Goal: Task Accomplishment & Management: Complete application form

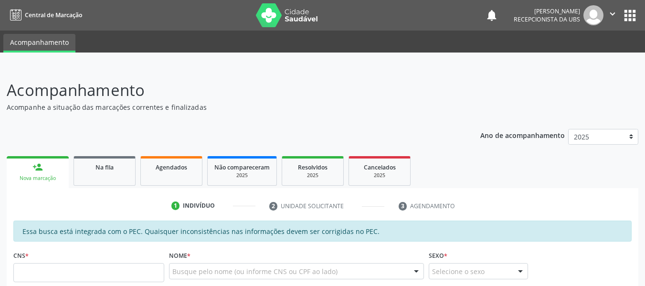
click at [59, 272] on input "text" at bounding box center [88, 272] width 151 height 19
type input "705 0076 3623 2958"
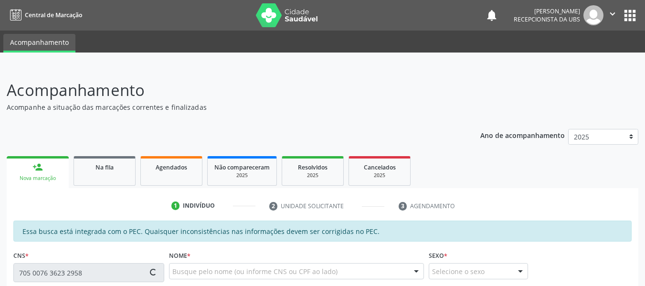
type input "208.575.604-25"
type input "27[DATE]"
type input "[PERSON_NAME]"
type input "[PHONE_NUMBER]"
type input "68"
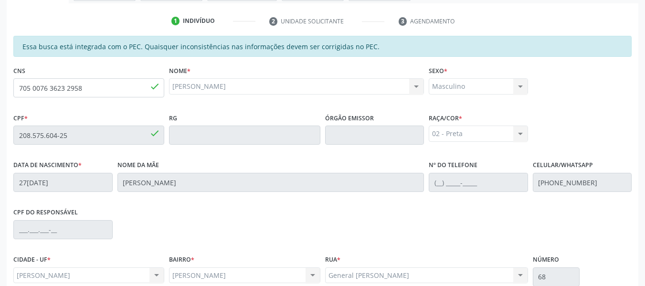
scroll to position [273, 0]
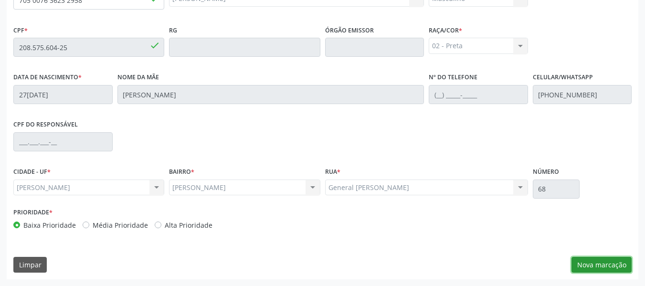
click at [608, 263] on button "Nova marcação" at bounding box center [602, 265] width 60 height 16
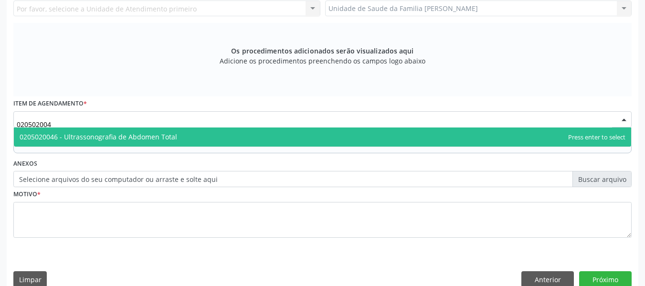
type input "0205020046"
click at [87, 134] on span "0205020046 - Ultrassonografia de Abdomen Total" at bounding box center [99, 136] width 158 height 9
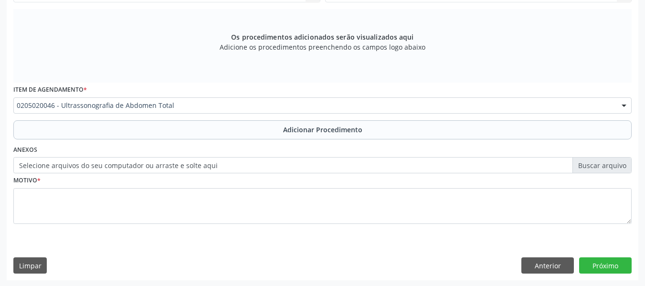
scroll to position [288, 0]
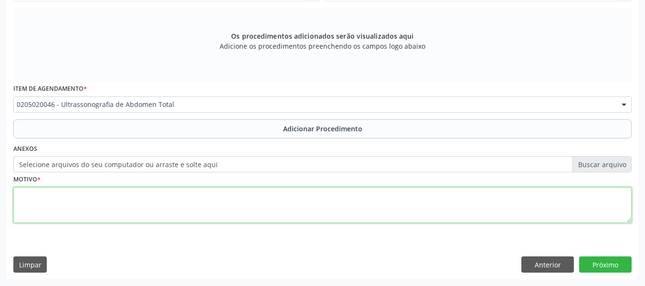
click at [37, 202] on textarea at bounding box center [322, 205] width 619 height 36
click at [73, 193] on textarea "SEM JUSTIFICATICVA" at bounding box center [322, 205] width 619 height 36
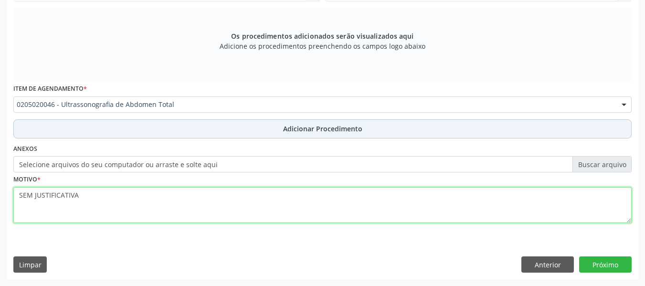
type textarea "SEM JUSTIFICATIVA"
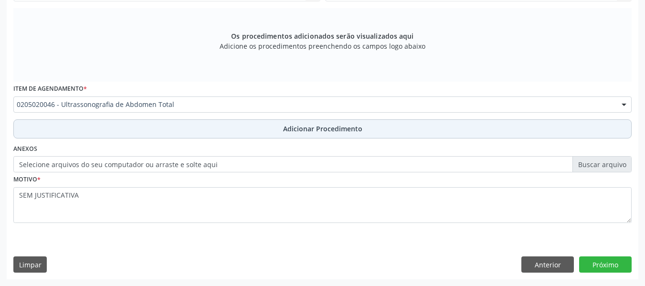
click at [334, 129] on span "Adicionar Procedimento" at bounding box center [322, 129] width 79 height 10
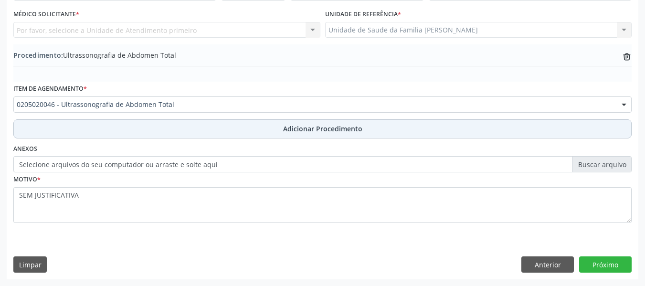
scroll to position [251, 0]
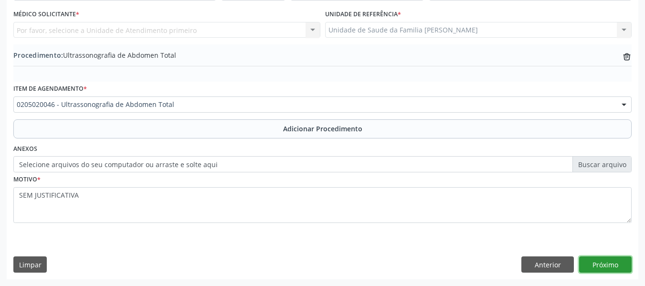
click at [600, 264] on button "Próximo" at bounding box center [606, 265] width 53 height 16
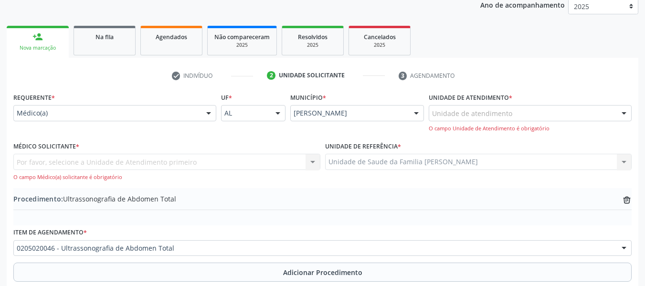
scroll to position [98, 0]
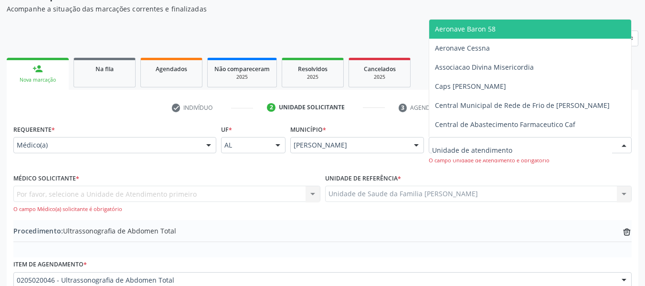
click at [626, 143] on div at bounding box center [624, 146] width 14 height 16
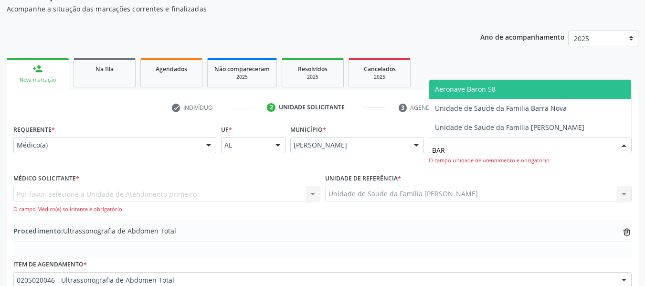
type input "BARR"
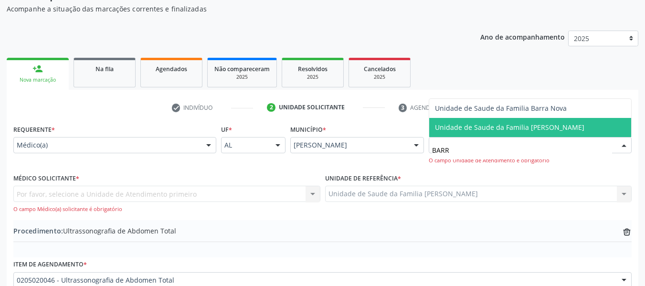
click at [518, 131] on span "Unidade de Saude da Familia [PERSON_NAME]" at bounding box center [510, 127] width 150 height 9
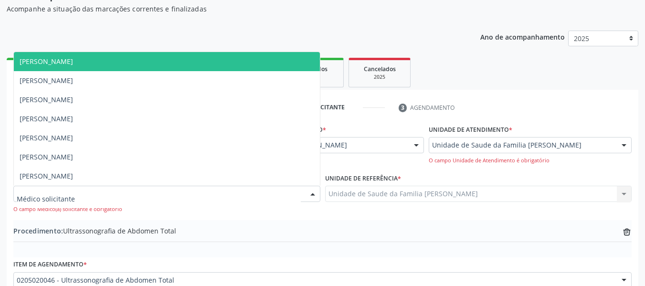
click at [316, 193] on div at bounding box center [313, 194] width 14 height 16
click at [73, 63] on span "[PERSON_NAME]" at bounding box center [47, 61] width 54 height 9
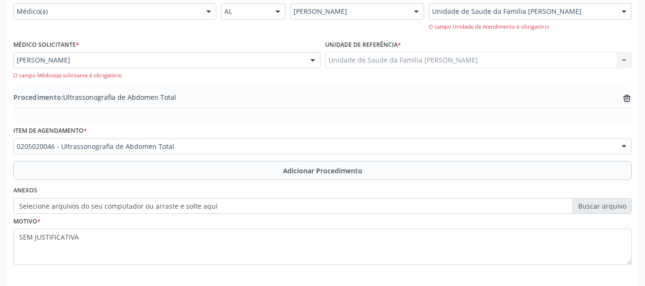
scroll to position [274, 0]
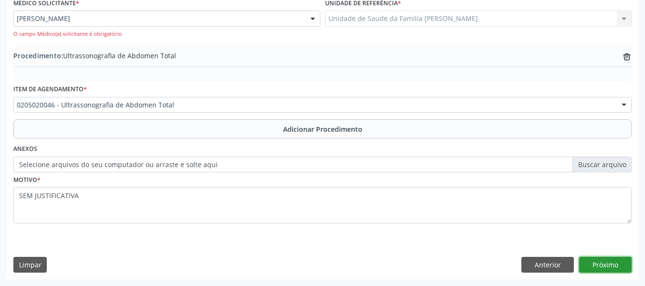
click at [610, 260] on button "Próximo" at bounding box center [606, 265] width 53 height 16
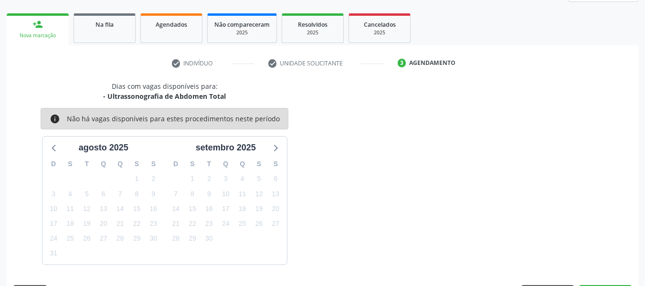
scroll to position [171, 0]
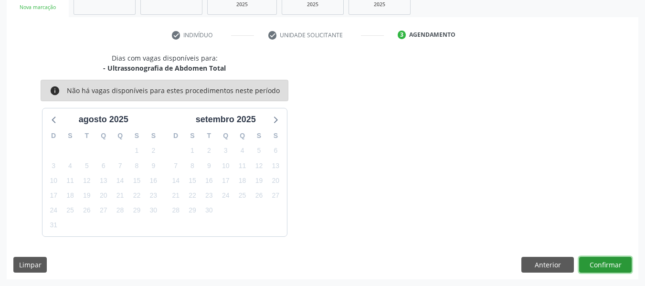
click at [610, 260] on button "Confirmar" at bounding box center [606, 265] width 53 height 16
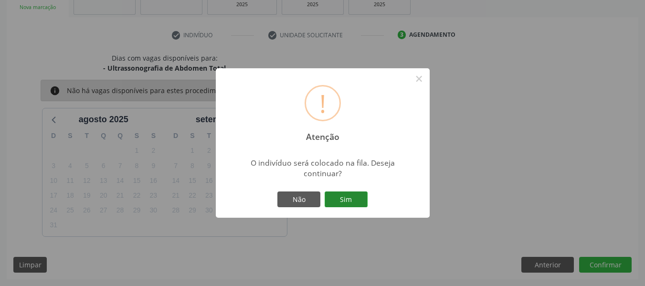
click at [355, 199] on button "Sim" at bounding box center [346, 200] width 43 height 16
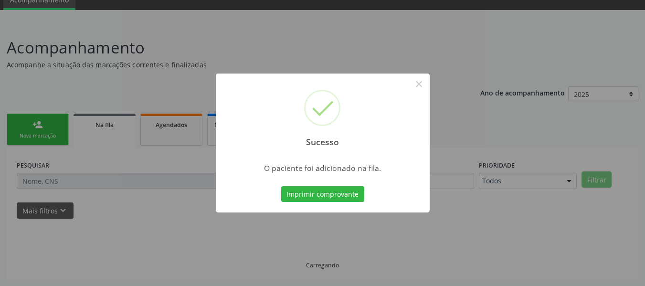
scroll to position [43, 0]
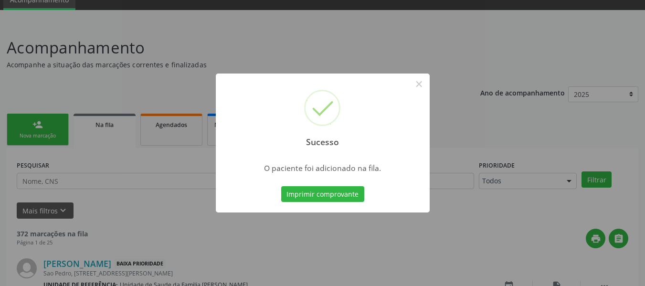
click at [60, 126] on div "Sucesso × O paciente foi adicionado na fila. Imprimir comprovante Cancel" at bounding box center [322, 143] width 645 height 286
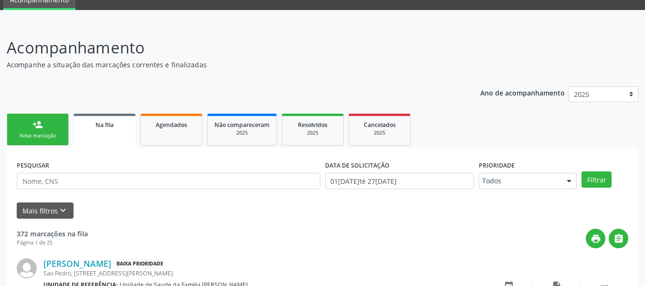
click at [26, 128] on link "person_add Nova marcação" at bounding box center [38, 130] width 62 height 32
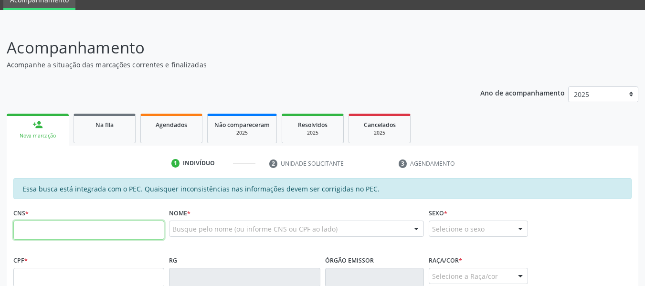
click at [42, 233] on input "text" at bounding box center [88, 230] width 151 height 19
type input "708 0033 9155 0422"
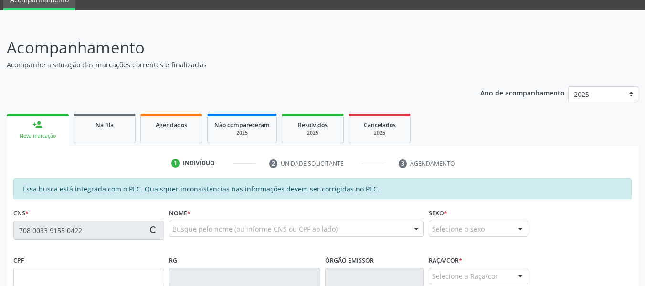
type input "049.386.564-00"
type input "[DATE]"
type input "[PERSON_NAME]"
type input "[PHONE_NUMBER]"
type input "S/N"
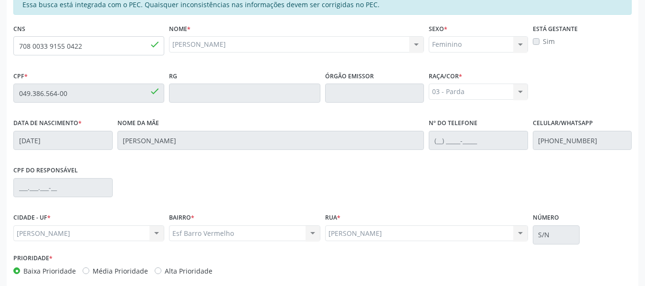
scroll to position [273, 0]
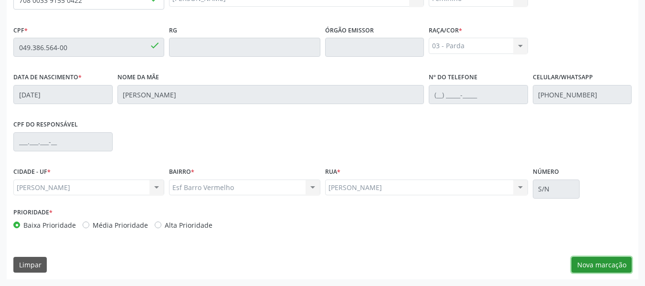
click at [609, 265] on button "Nova marcação" at bounding box center [602, 265] width 60 height 16
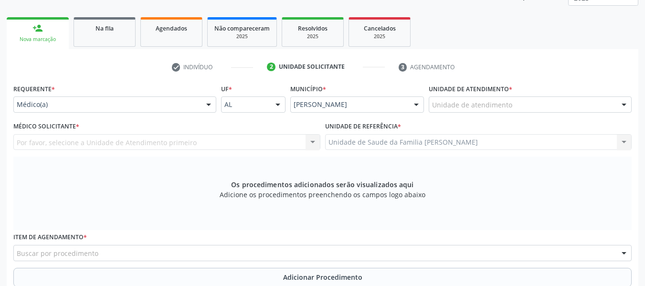
scroll to position [101, 0]
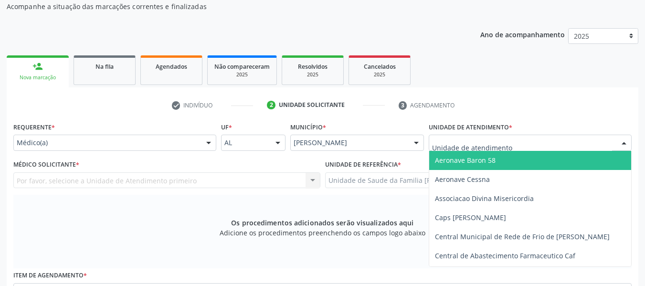
click at [623, 143] on div at bounding box center [624, 143] width 14 height 16
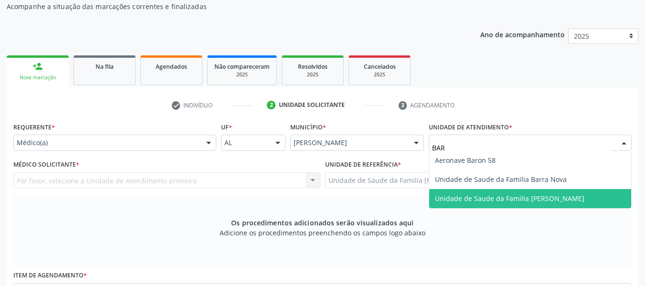
type input "BARR"
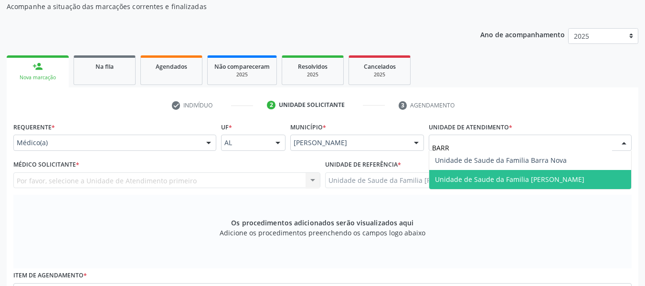
click at [486, 182] on span "Unidade de Saude da Familia [PERSON_NAME]" at bounding box center [510, 179] width 150 height 9
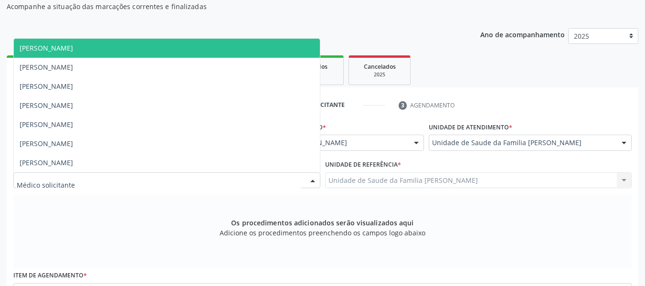
click at [312, 180] on div at bounding box center [313, 181] width 14 height 16
click at [73, 45] on span "[PERSON_NAME]" at bounding box center [47, 47] width 54 height 9
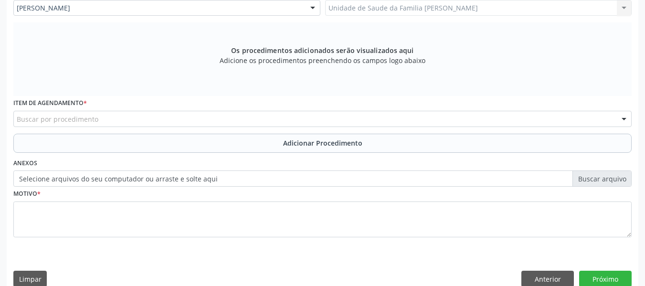
scroll to position [288, 0]
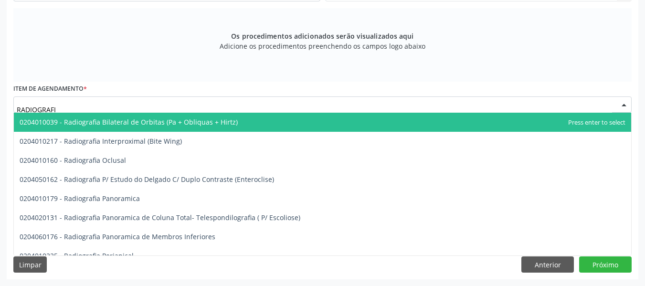
type input "RADIOGRAFIA"
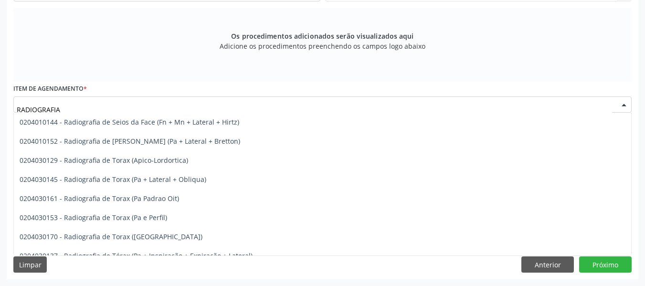
scroll to position [1223, 0]
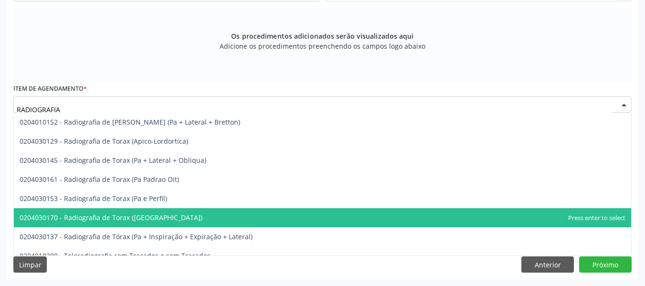
click at [125, 220] on span "0204030170 - Radiografia de Torax ([GEOGRAPHIC_DATA])" at bounding box center [111, 217] width 183 height 9
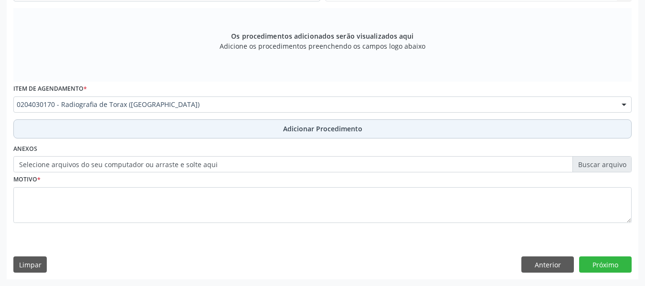
click at [327, 128] on span "Adicionar Procedimento" at bounding box center [322, 129] width 79 height 10
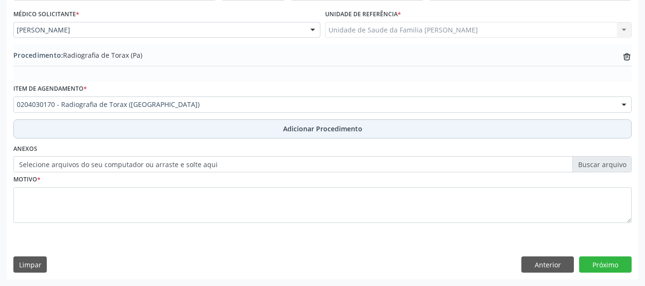
scroll to position [251, 0]
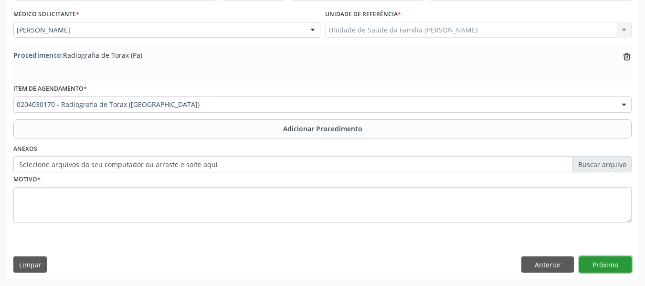
click at [606, 265] on button "Próximo" at bounding box center [606, 265] width 53 height 16
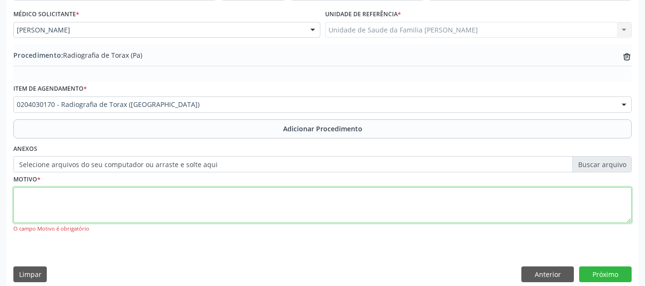
click at [41, 203] on textarea at bounding box center [322, 205] width 619 height 36
type textarea "AVALIAÇÃO"
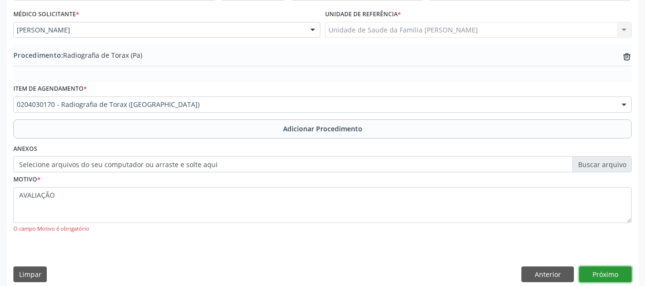
click at [605, 272] on button "Próximo" at bounding box center [606, 275] width 53 height 16
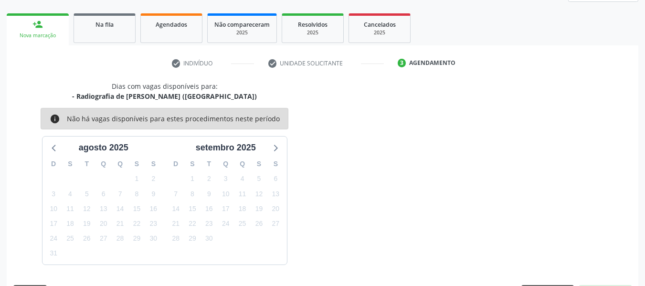
scroll to position [171, 0]
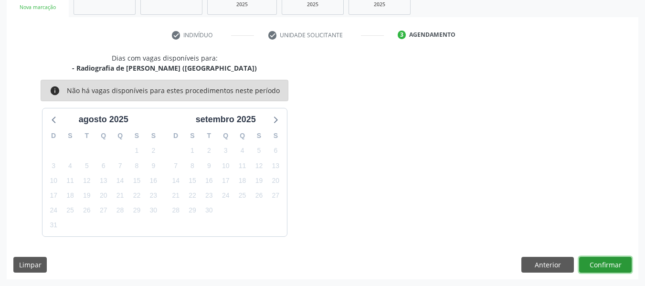
click at [602, 263] on button "Confirmar" at bounding box center [606, 265] width 53 height 16
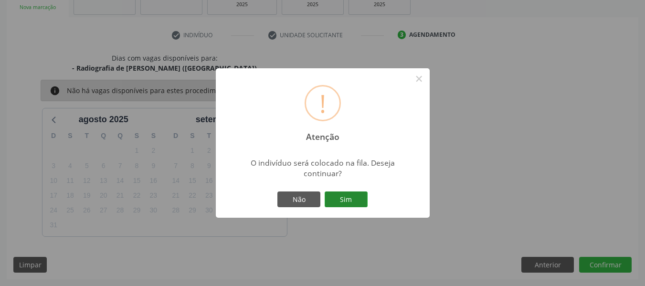
click at [346, 200] on button "Sim" at bounding box center [346, 200] width 43 height 16
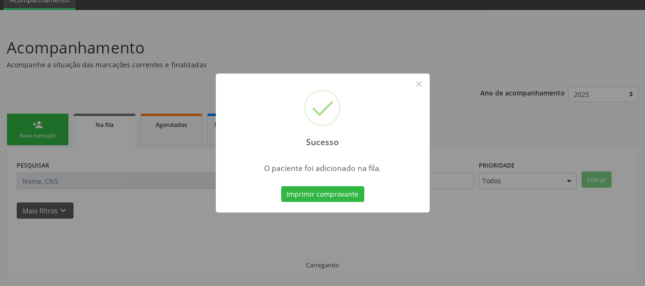
scroll to position [43, 0]
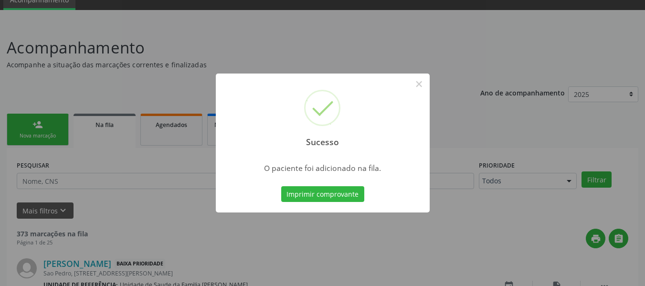
click at [27, 128] on div "Sucesso × O paciente foi adicionado na fila. Imprimir comprovante Cancel" at bounding box center [322, 143] width 645 height 286
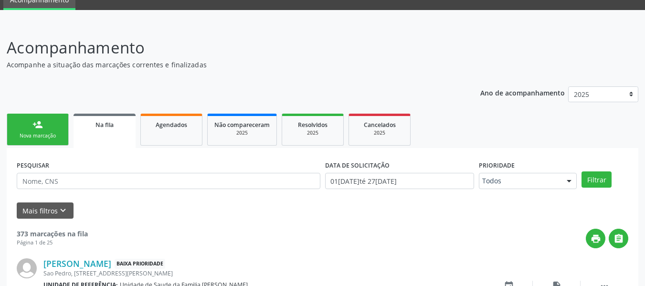
click at [27, 128] on link "person_add Nova marcação" at bounding box center [38, 130] width 62 height 32
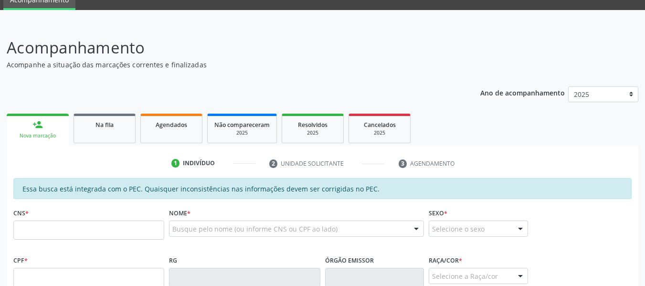
click at [27, 128] on link "person_add Nova marcação" at bounding box center [38, 130] width 62 height 32
click at [57, 232] on input "text" at bounding box center [88, 230] width 151 height 19
type input "708 0033 9155 0422"
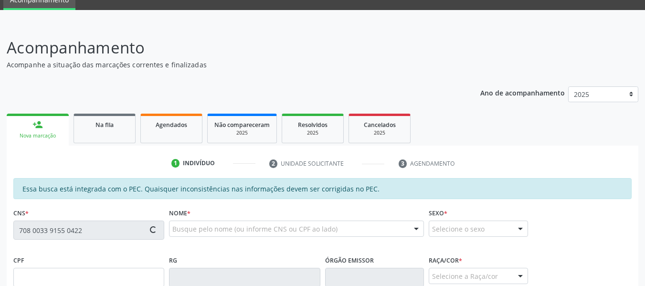
type input "049.386.564-00"
type input "[DATE]"
type input "[PERSON_NAME]"
type input "[PHONE_NUMBER]"
type input "S/N"
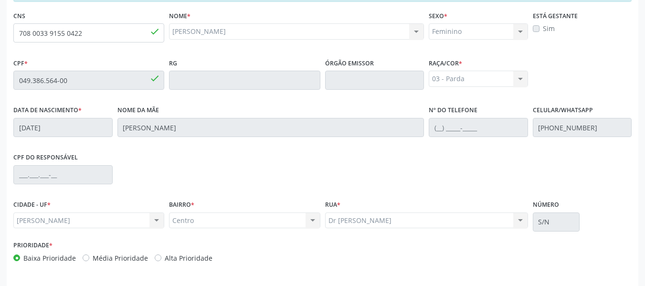
scroll to position [273, 0]
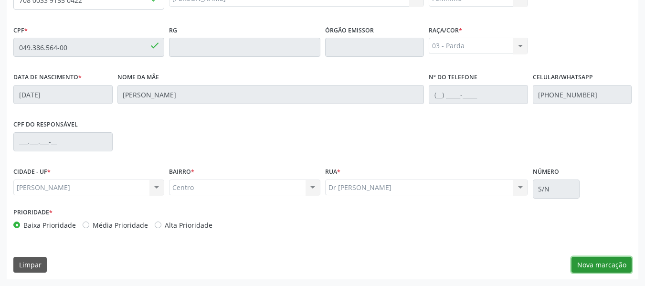
click at [591, 261] on button "Nova marcação" at bounding box center [602, 265] width 60 height 16
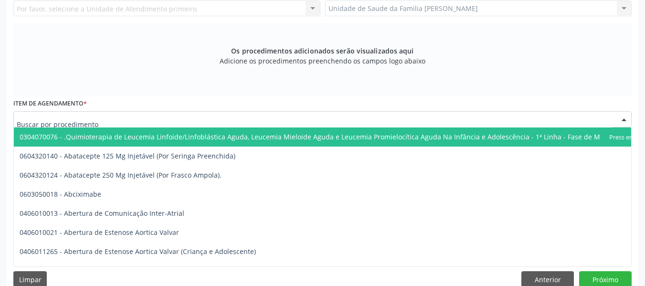
click at [54, 119] on input "text" at bounding box center [315, 124] width 596 height 19
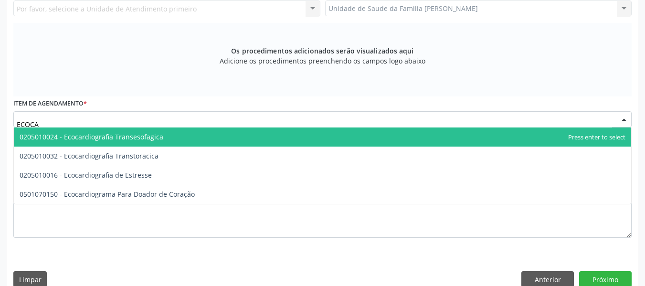
type input "ECOCAR"
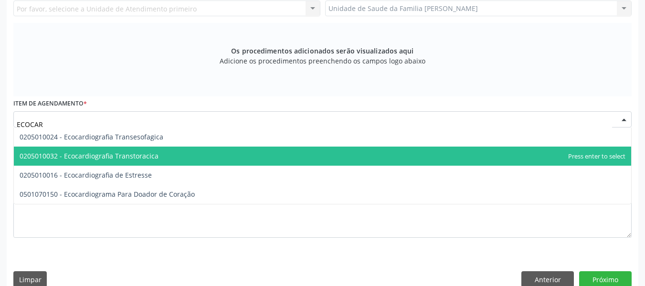
click at [102, 155] on span "0205010032 - Ecocardiografia Transtoracica" at bounding box center [89, 155] width 139 height 9
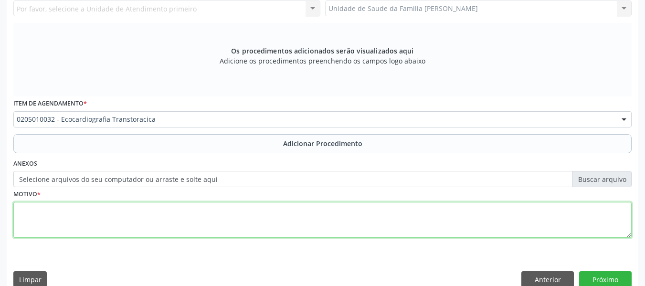
click at [69, 218] on textarea at bounding box center [322, 220] width 619 height 36
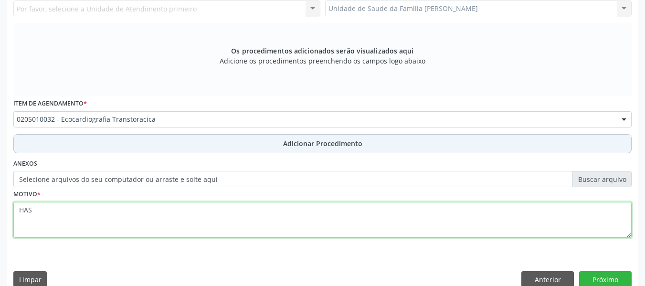
type textarea "HAS"
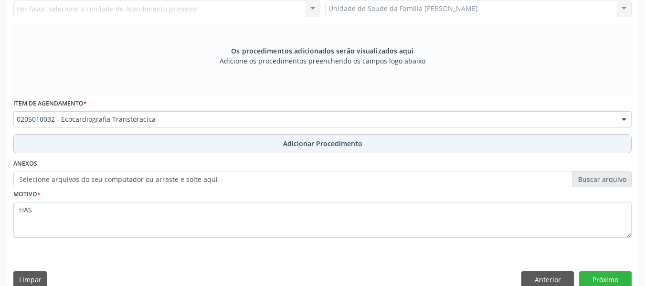
click at [318, 144] on span "Adicionar Procedimento" at bounding box center [322, 144] width 79 height 10
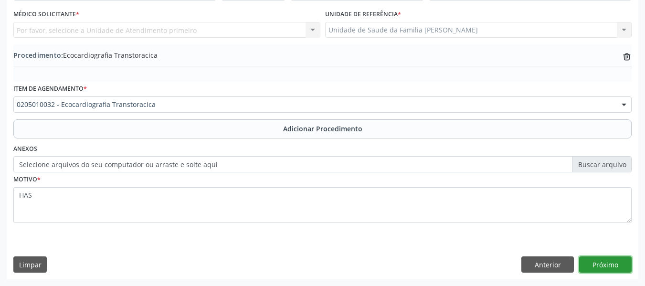
click at [603, 267] on button "Próximo" at bounding box center [606, 265] width 53 height 16
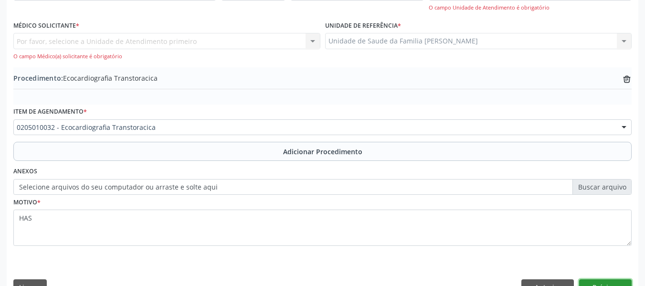
scroll to position [274, 0]
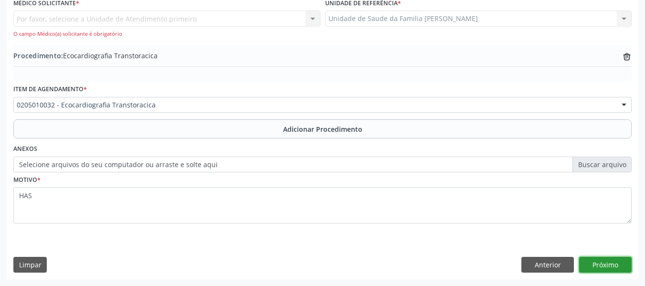
click at [606, 264] on button "Próximo" at bounding box center [606, 265] width 53 height 16
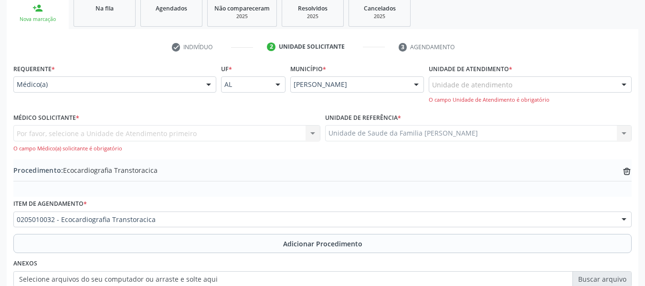
scroll to position [146, 0]
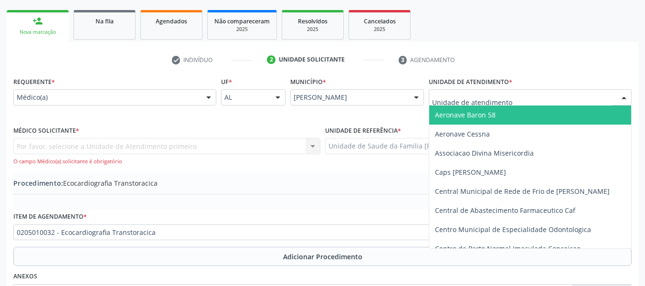
click at [625, 97] on div at bounding box center [624, 98] width 14 height 16
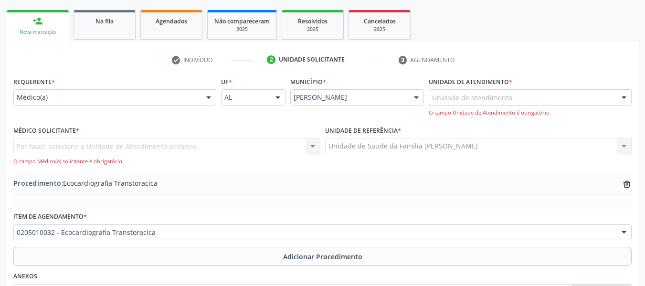
click at [311, 145] on div "Por favor, selecione a Unidade de Atendimento primeiro Nenhum resultado encontr…" at bounding box center [166, 151] width 307 height 27
click at [313, 147] on div "Por favor, selecione a Unidade de Atendimento primeiro Nenhum resultado encontr…" at bounding box center [166, 151] width 307 height 27
drag, startPoint x: 313, startPoint y: 147, endPoint x: 286, endPoint y: 156, distance: 28.3
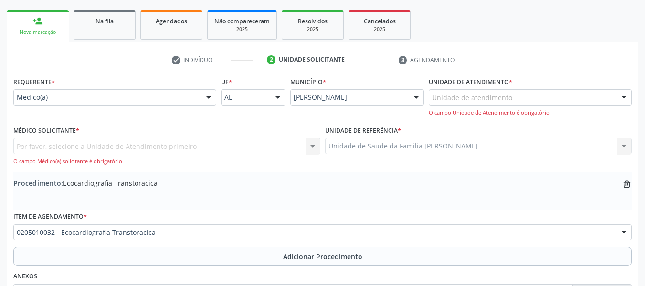
click at [286, 156] on div "Por favor, selecione a Unidade de Atendimento primeiro Nenhum resultado encontr…" at bounding box center [166, 151] width 307 height 27
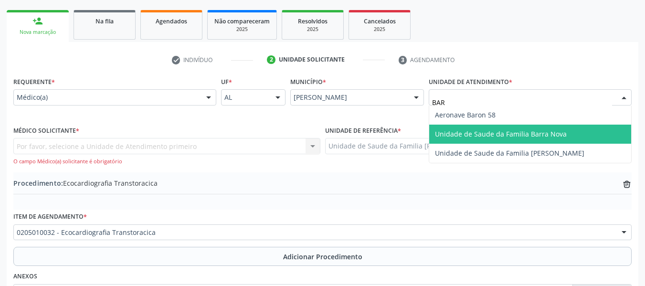
type input "BARR"
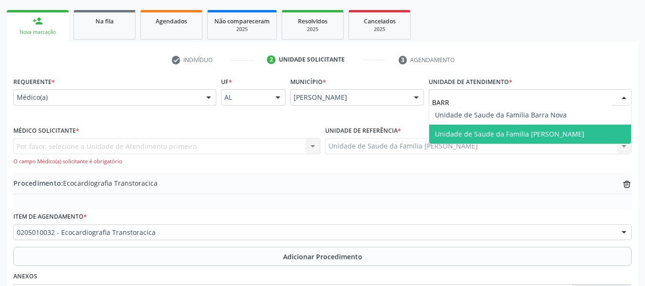
click at [484, 130] on span "Unidade de Saude da Familia [PERSON_NAME]" at bounding box center [510, 133] width 150 height 9
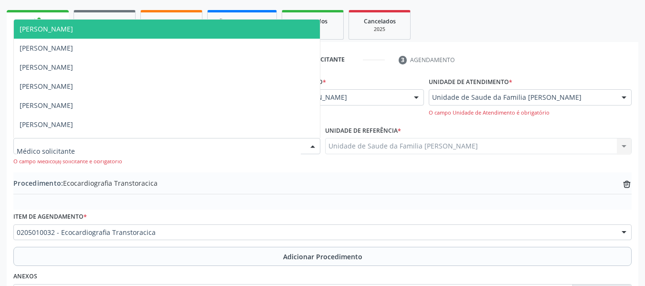
click at [314, 145] on div at bounding box center [313, 147] width 14 height 16
click at [73, 26] on span "[PERSON_NAME]" at bounding box center [47, 28] width 54 height 9
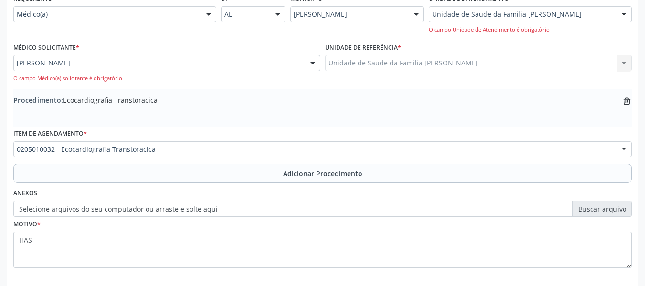
scroll to position [274, 0]
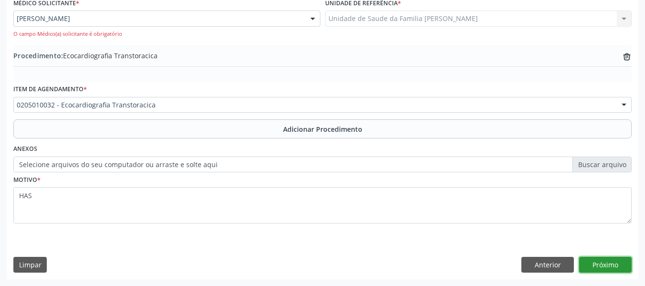
click at [600, 263] on button "Próximo" at bounding box center [606, 265] width 53 height 16
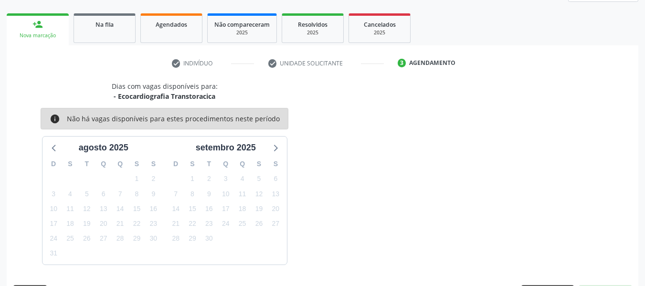
scroll to position [171, 0]
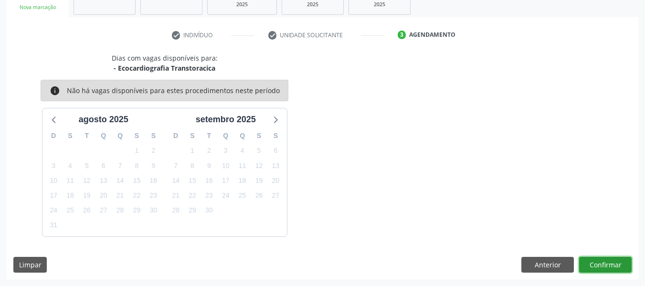
click at [616, 263] on button "Confirmar" at bounding box center [606, 265] width 53 height 16
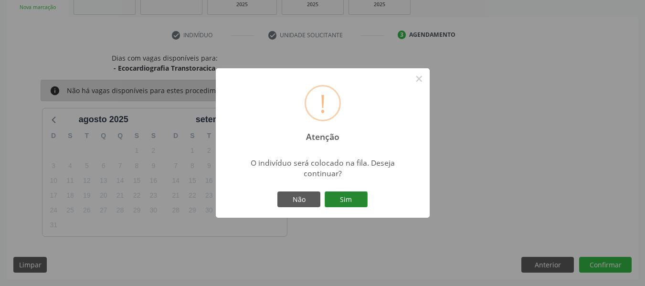
click at [354, 200] on button "Sim" at bounding box center [346, 200] width 43 height 16
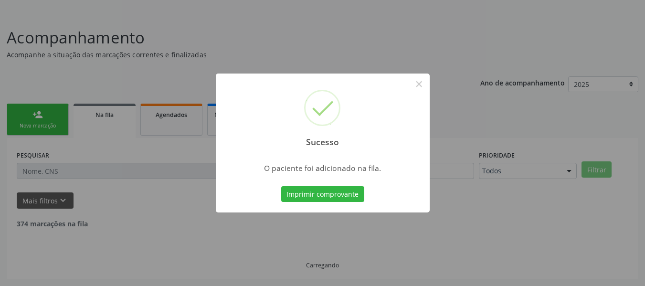
scroll to position [43, 0]
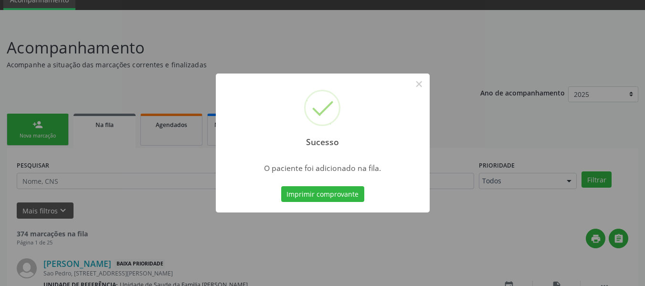
click at [28, 126] on div "Sucesso × O paciente foi adicionado na fila. Imprimir comprovante Cancel" at bounding box center [322, 143] width 645 height 286
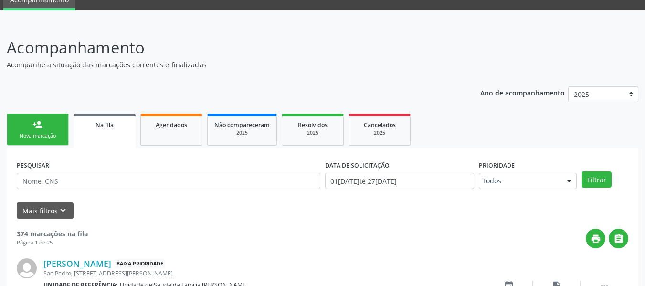
click at [28, 126] on link "person_add Nova marcação" at bounding box center [38, 130] width 62 height 32
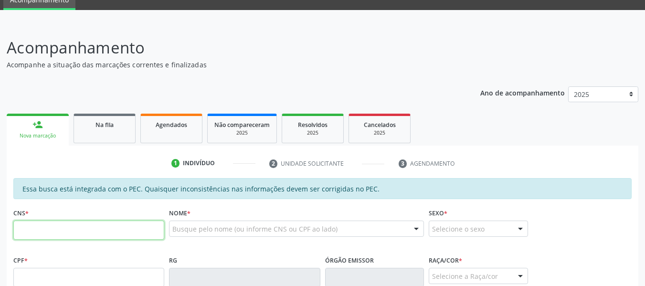
click at [75, 230] on input "text" at bounding box center [88, 230] width 151 height 19
type input "7"
type input "708 1001 7244 3740"
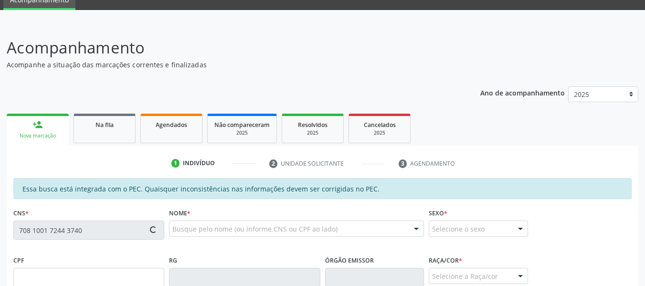
type input "019.356.644-33"
type input "25[DATE]"
type input "[PERSON_NAME]"
type input "[PHONE_NUMBER]"
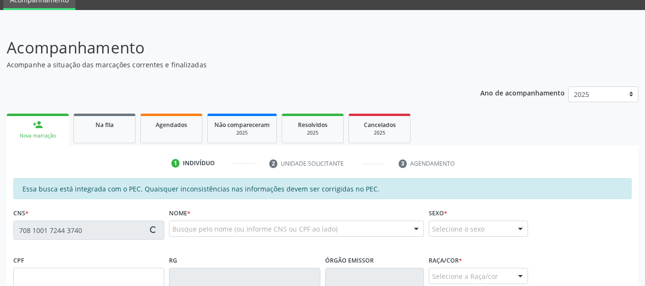
type input "27"
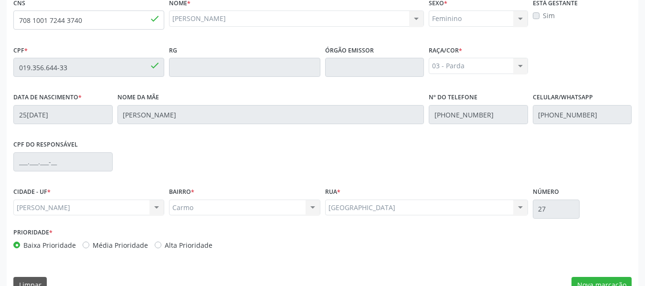
scroll to position [273, 0]
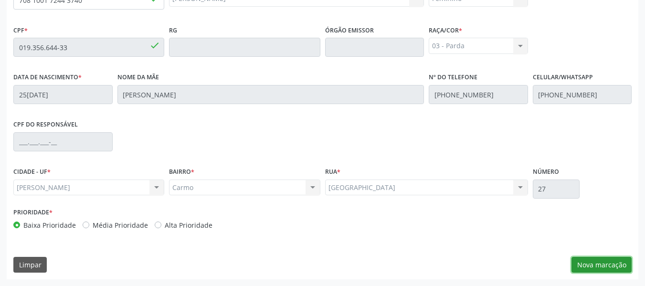
click at [618, 262] on button "Nova marcação" at bounding box center [602, 265] width 60 height 16
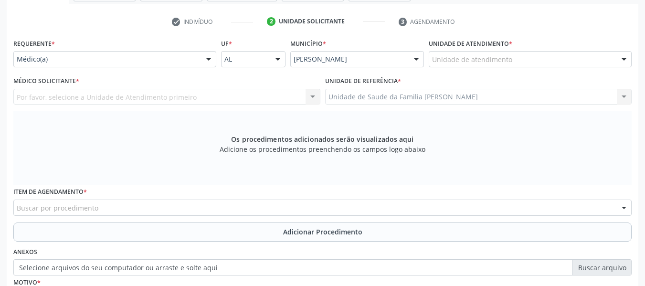
scroll to position [177, 0]
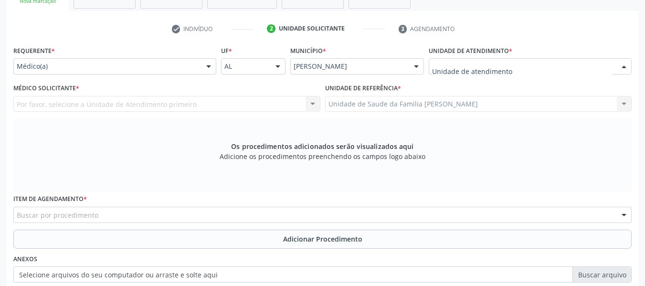
click at [623, 66] on div at bounding box center [624, 67] width 14 height 16
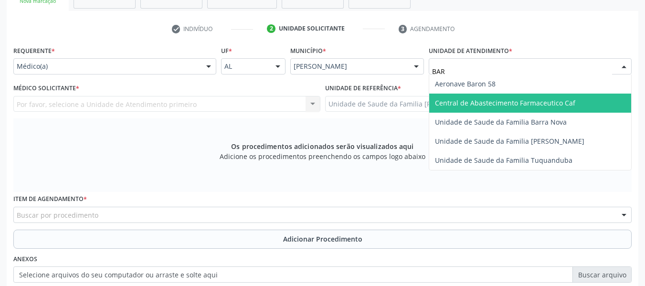
type input "BARR"
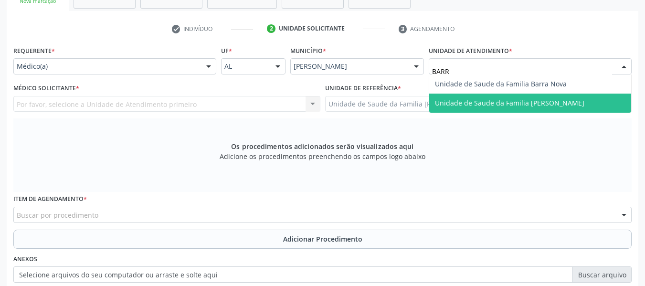
click at [479, 105] on span "Unidade de Saude da Familia [PERSON_NAME]" at bounding box center [510, 102] width 150 height 9
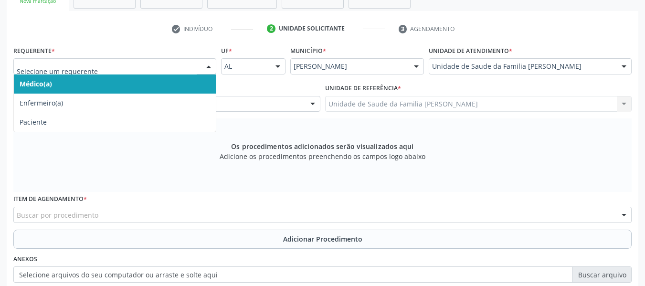
click at [209, 66] on div at bounding box center [209, 67] width 14 height 16
click at [74, 81] on span "Médico(a)" at bounding box center [115, 84] width 202 height 19
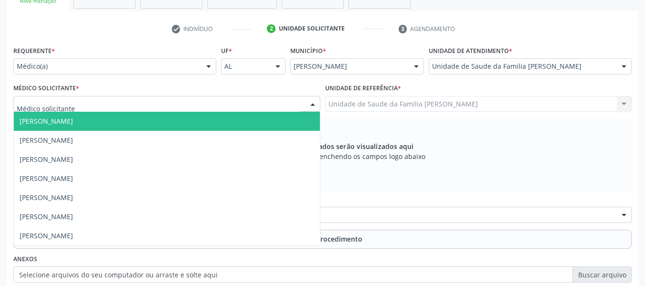
click at [312, 102] on div at bounding box center [313, 105] width 14 height 16
click at [73, 124] on span "[PERSON_NAME]" at bounding box center [47, 121] width 54 height 9
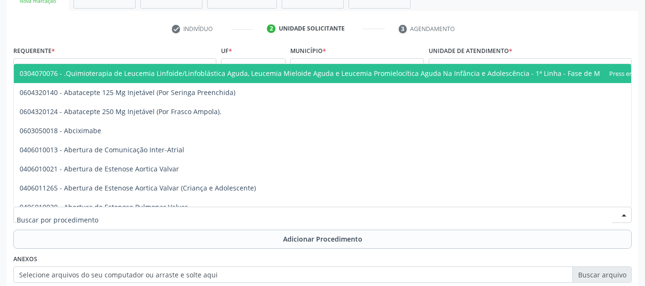
click at [120, 214] on div at bounding box center [322, 215] width 619 height 16
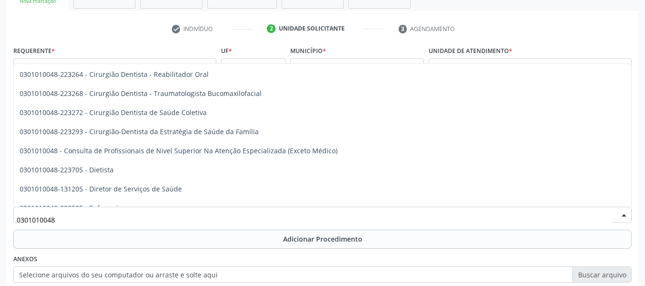
scroll to position [420, 0]
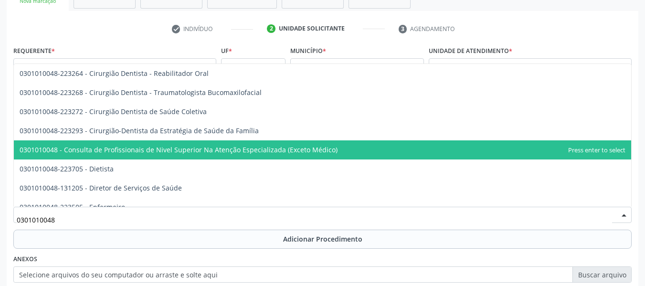
click at [297, 148] on span "0301010048 - Consulta de Profissionais de Nivel Superior Na Atenção Especializa…" at bounding box center [179, 149] width 318 height 9
type input "0301010048"
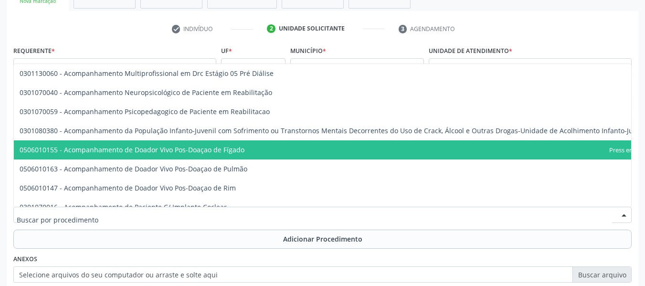
drag, startPoint x: 622, startPoint y: 215, endPoint x: 623, endPoint y: 225, distance: 10.0
click at [623, 225] on div "Item de agendamento * 0304070076 - .Quimioterapia de Leucemia Linfoide/Linfoblá…" at bounding box center [322, 210] width 623 height 37
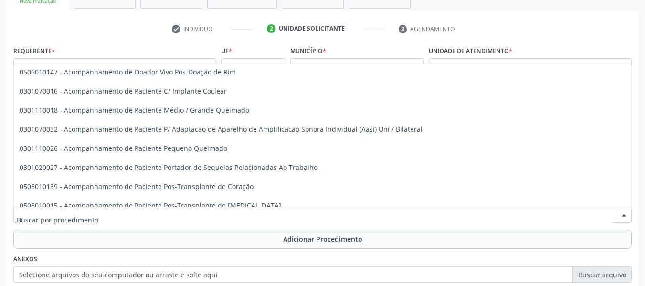
scroll to position [554, 0]
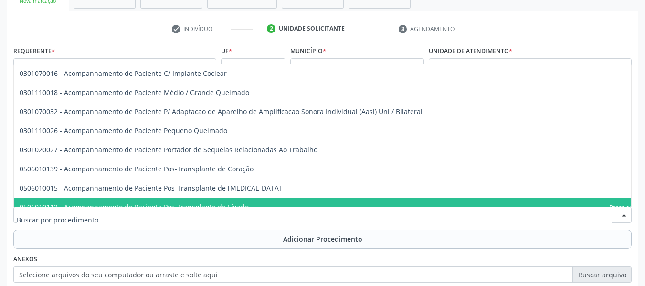
click at [136, 218] on input "text" at bounding box center [315, 219] width 596 height 19
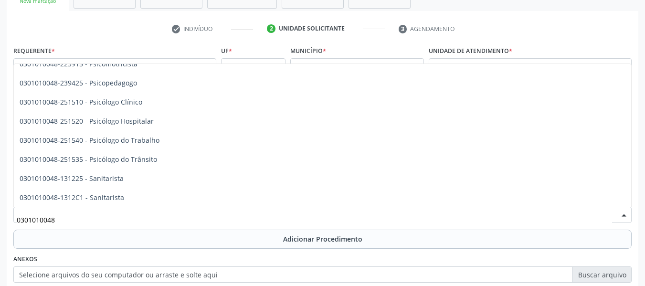
scroll to position [1615, 0]
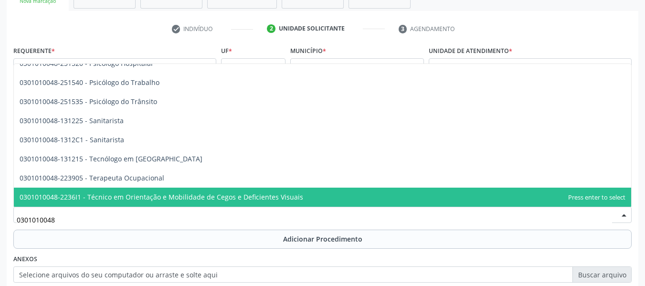
click at [623, 189] on span "0301010048-2236I1 - Técnico em Orientação e Mobilidade de Cegos e Deficientes V…" at bounding box center [323, 197] width 618 height 19
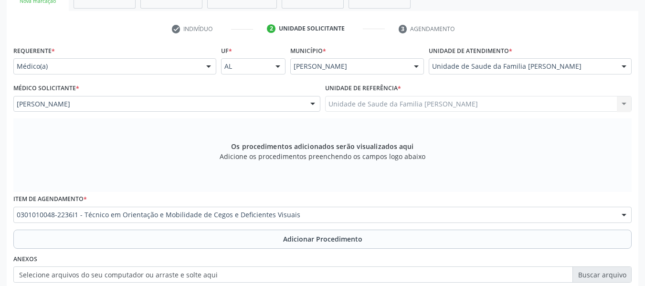
click at [623, 189] on div "Requerente * Médico(a) Médico(a) Enfermeiro(a) Paciente Nenhum resultado encont…" at bounding box center [322, 194] width 619 height 303
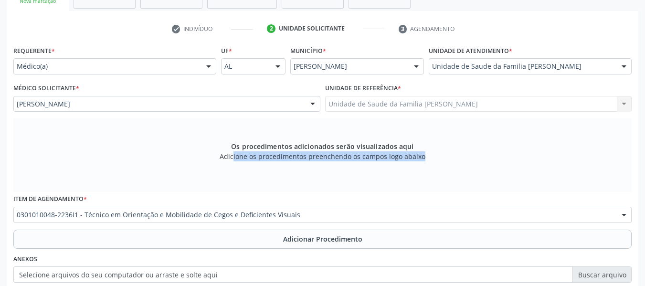
click at [623, 189] on div "Os procedimentos adicionados serão visualizados aqui Adicione os procedimentos …" at bounding box center [322, 155] width 619 height 74
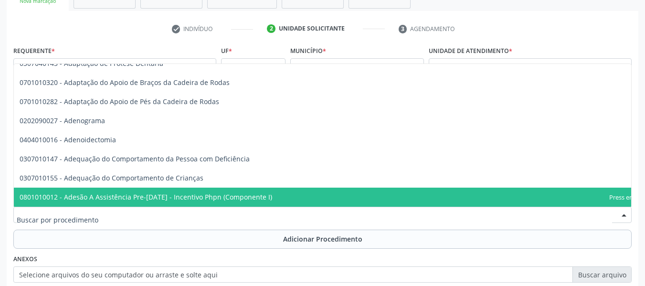
click at [307, 219] on input "text" at bounding box center [315, 219] width 596 height 19
click at [55, 222] on input "text" at bounding box center [315, 219] width 596 height 19
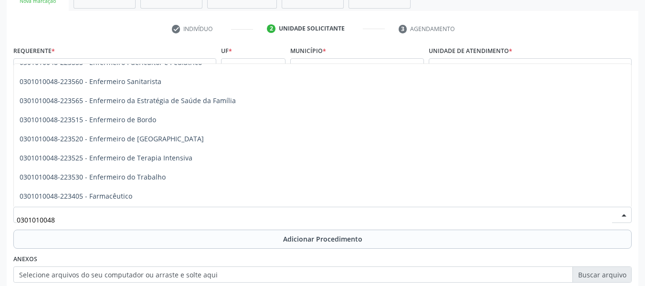
scroll to position [723, 0]
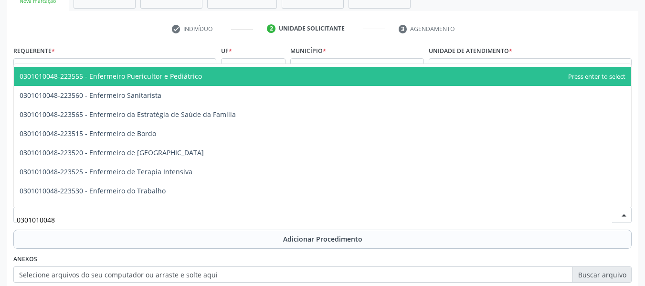
click at [623, 72] on span "0301010048-223555 - Enfermeiro Puericultor e Pediátrico" at bounding box center [323, 76] width 618 height 19
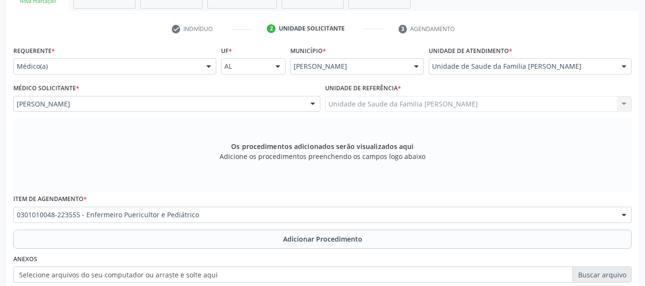
click at [623, 72] on span "0506010082 - Acompanhamento de Paciente Pos-Transplante de Medula Óssea - Alogê…" at bounding box center [343, 76] width 659 height 19
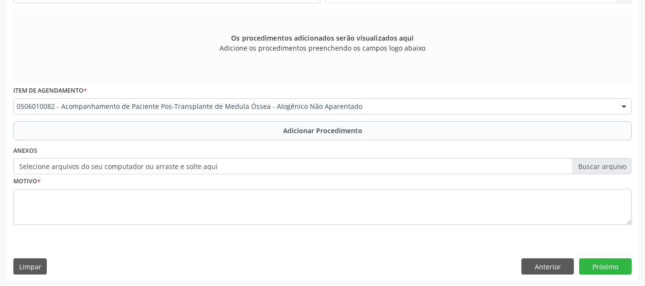
scroll to position [288, 0]
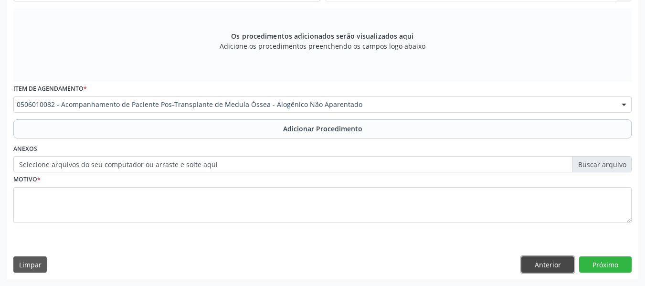
click at [559, 264] on button "Anterior" at bounding box center [548, 265] width 53 height 16
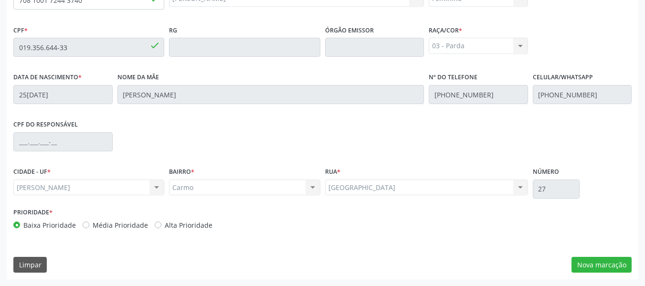
scroll to position [273, 0]
click at [607, 266] on button "Nova marcação" at bounding box center [602, 265] width 60 height 16
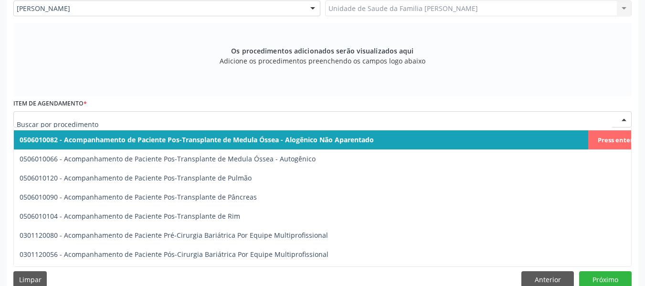
click at [366, 116] on input "text" at bounding box center [315, 124] width 596 height 19
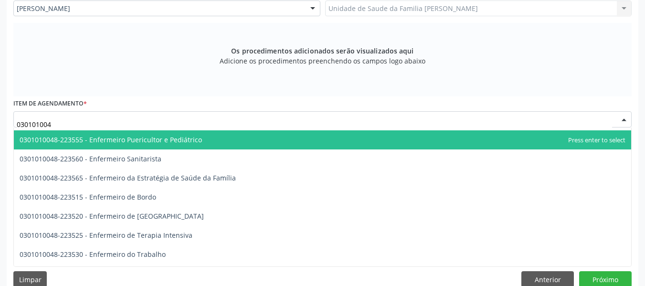
type input "0301010048"
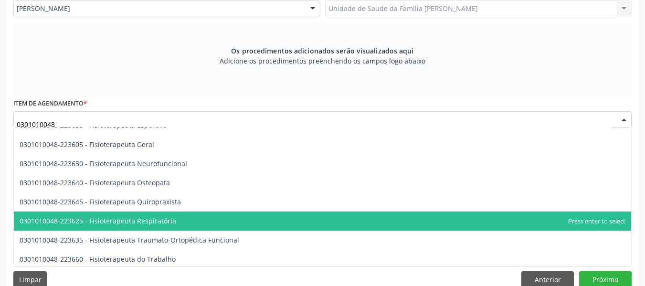
scroll to position [1035, 0]
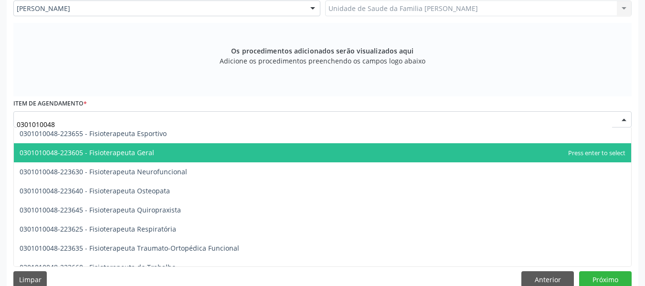
click at [137, 155] on span "0301010048-223605 - Fisioterapeuta Geral" at bounding box center [87, 152] width 135 height 9
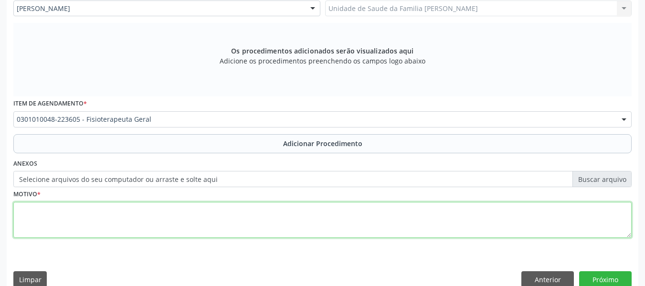
click at [55, 222] on textarea at bounding box center [322, 220] width 619 height 36
type textarea "DORSALGIA"
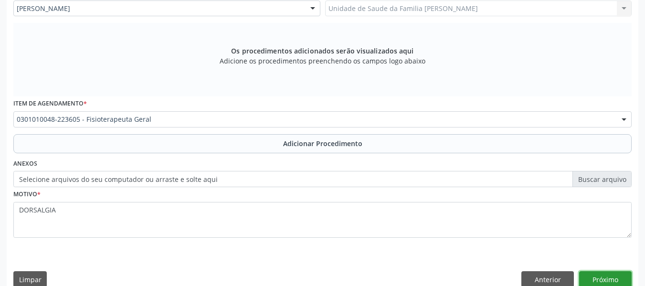
click at [602, 276] on button "Próximo" at bounding box center [606, 279] width 53 height 16
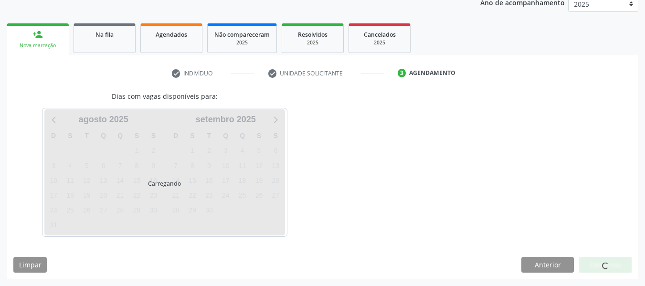
scroll to position [161, 0]
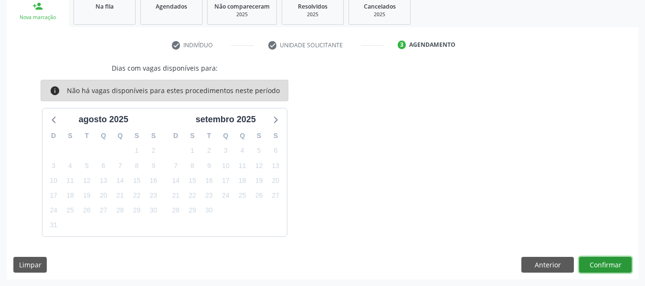
click at [603, 266] on button "Confirmar" at bounding box center [606, 265] width 53 height 16
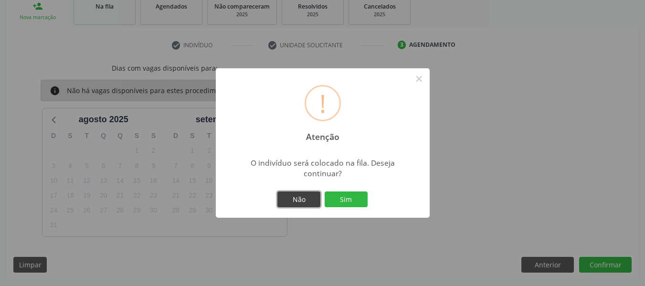
click at [300, 197] on button "Não" at bounding box center [299, 200] width 43 height 16
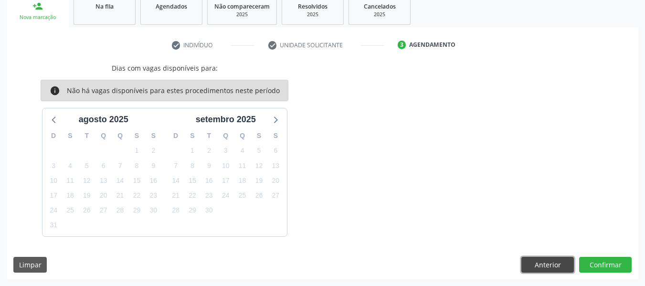
click at [552, 268] on button "Anterior" at bounding box center [548, 265] width 53 height 16
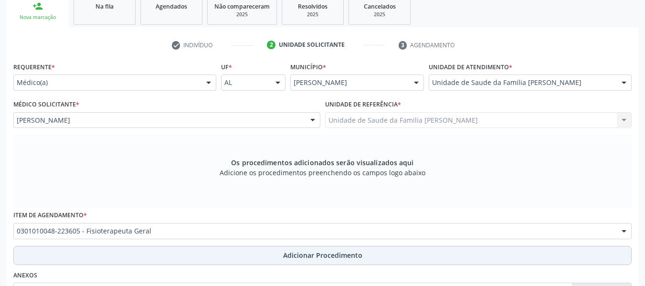
click at [316, 254] on span "Adicionar Procedimento" at bounding box center [322, 255] width 79 height 10
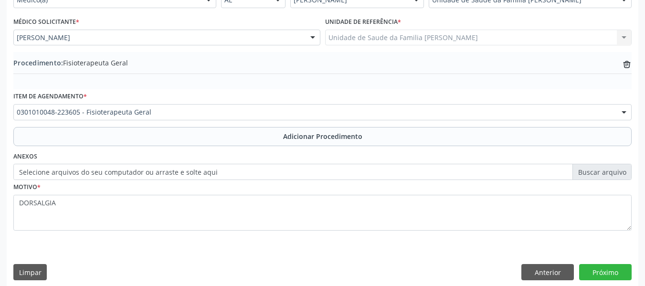
scroll to position [251, 0]
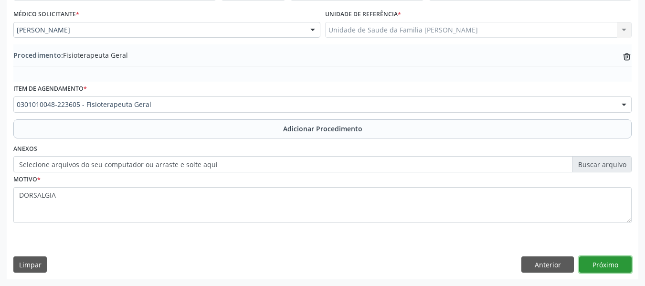
click at [604, 266] on button "Próximo" at bounding box center [606, 265] width 53 height 16
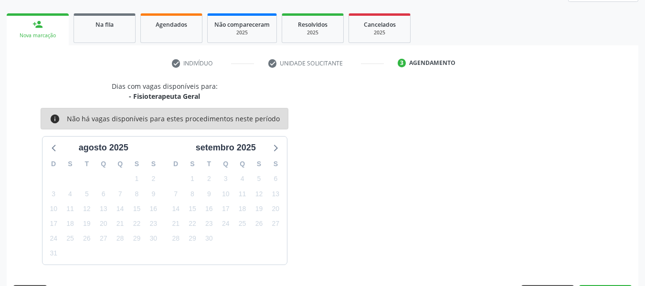
scroll to position [171, 0]
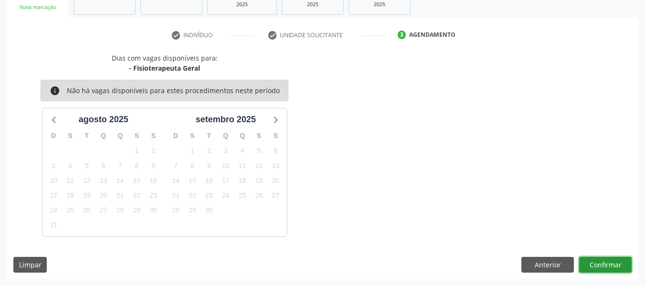
click at [604, 266] on button "Confirmar" at bounding box center [606, 265] width 53 height 16
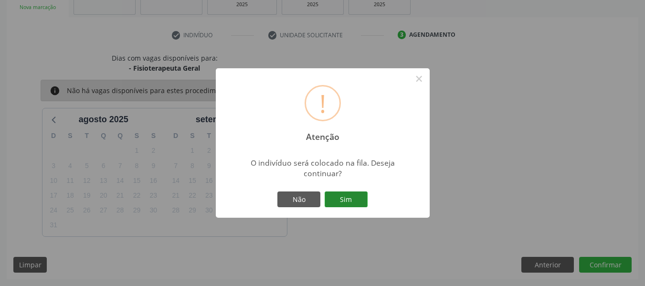
click at [354, 197] on button "Sim" at bounding box center [346, 200] width 43 height 16
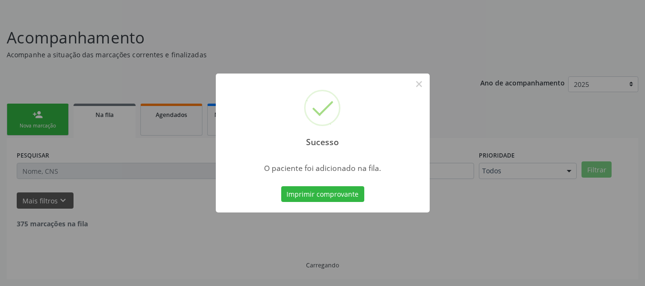
scroll to position [43, 0]
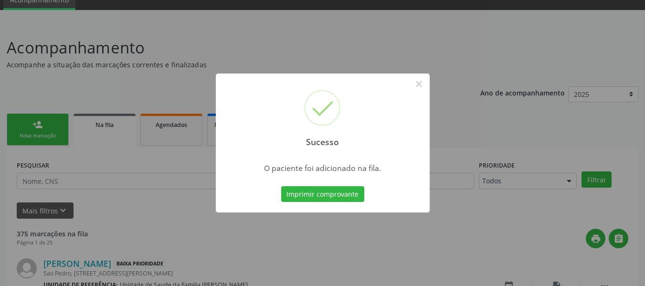
click at [43, 124] on div "Sucesso × O paciente foi adicionado na fila. Imprimir comprovante Cancel" at bounding box center [322, 143] width 645 height 286
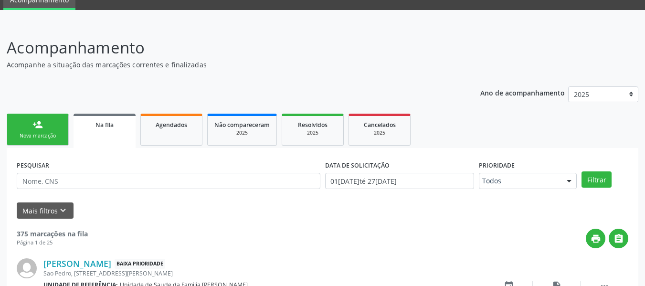
click at [29, 128] on link "person_add Nova marcação" at bounding box center [38, 130] width 62 height 32
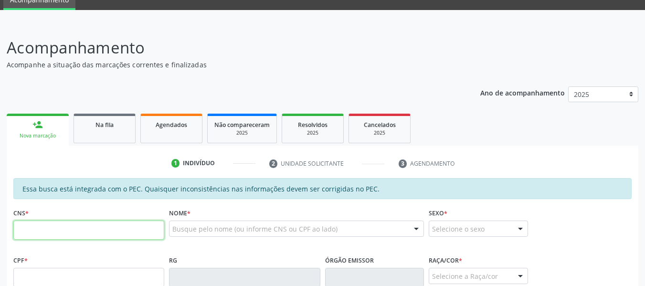
click at [52, 232] on input "text" at bounding box center [88, 230] width 151 height 19
type input "700 0043 5365 7105"
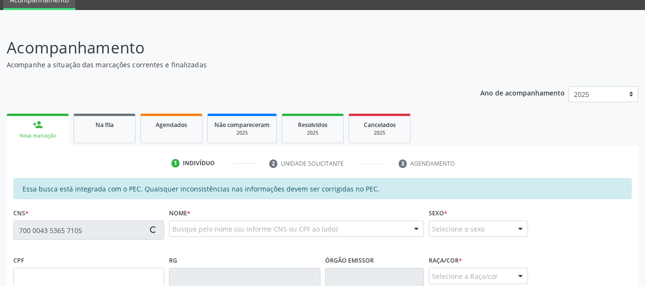
type input "363.378.544-20"
type input "13[DATE]"
type input "[PERSON_NAME]"
type input "[PHONE_NUMBER]"
type input "03"
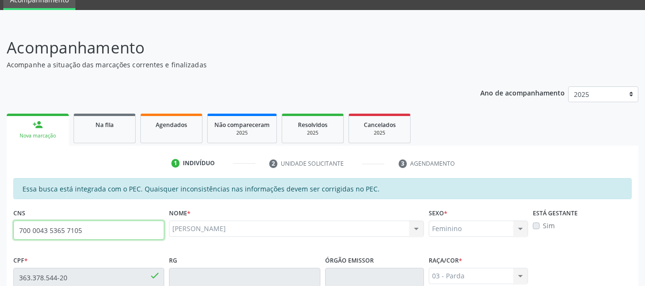
click at [52, 232] on input "700 0043 5365 7105" at bounding box center [88, 230] width 151 height 19
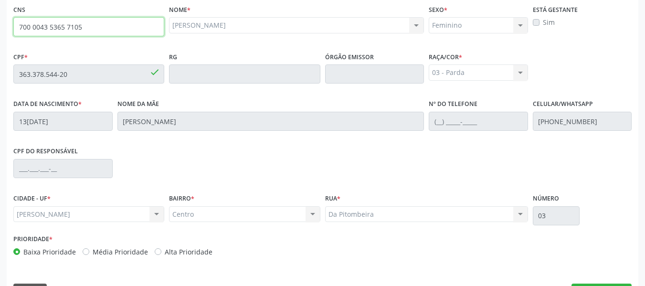
scroll to position [272, 0]
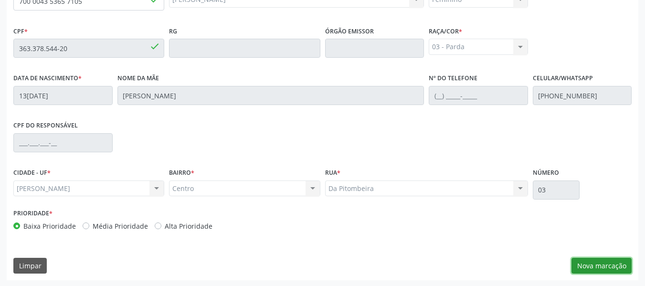
click at [604, 266] on button "Nova marcação" at bounding box center [602, 266] width 60 height 16
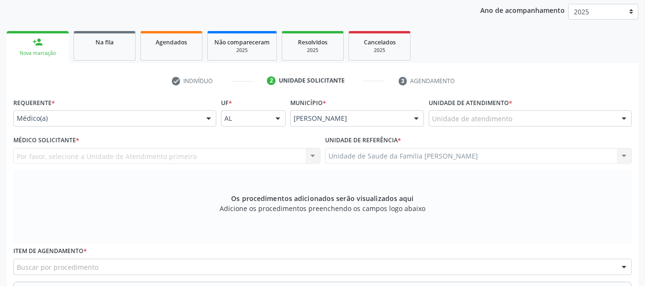
scroll to position [100, 0]
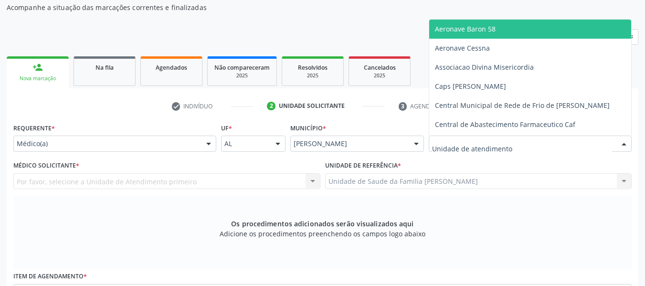
click at [626, 142] on div at bounding box center [624, 144] width 14 height 16
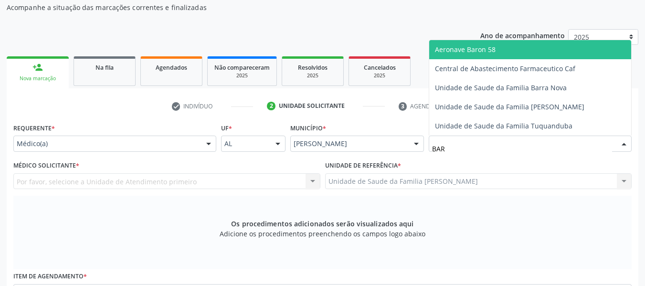
type input "BARR"
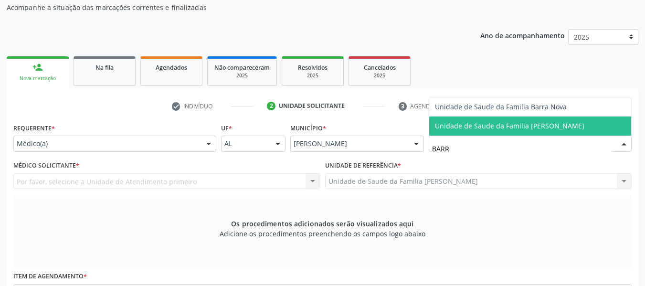
click at [576, 125] on span "Unidade de Saude da Familia [PERSON_NAME]" at bounding box center [510, 125] width 150 height 9
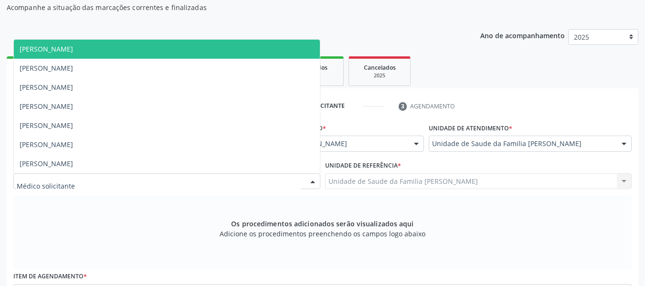
click at [313, 183] on div at bounding box center [313, 182] width 14 height 16
click at [73, 51] on span "[PERSON_NAME]" at bounding box center [47, 48] width 54 height 9
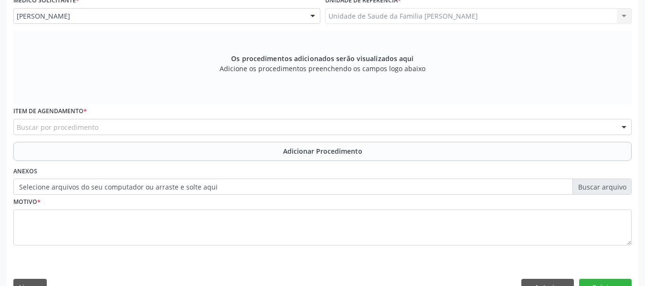
scroll to position [288, 0]
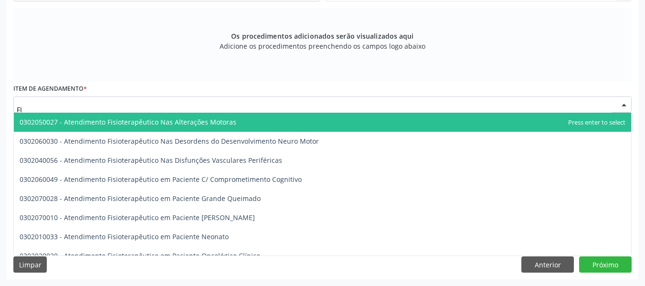
type input "F"
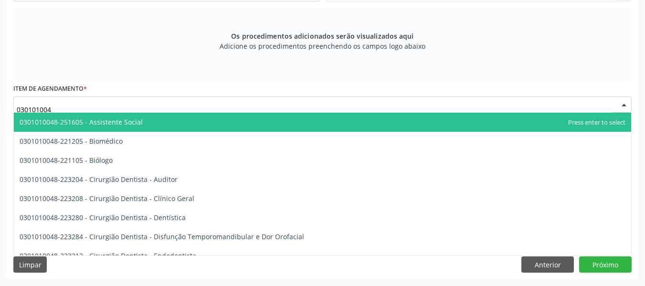
type input "0301010048"
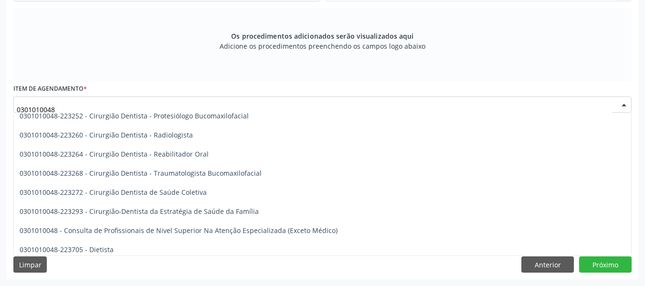
scroll to position [408, 0]
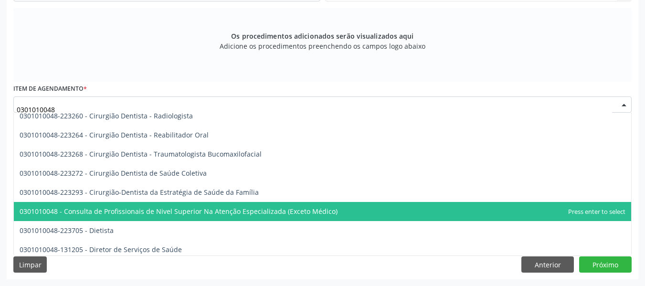
click at [323, 206] on span "0301010048 - Consulta de Profissionais de Nivel Superior Na Atenção Especializa…" at bounding box center [323, 211] width 618 height 19
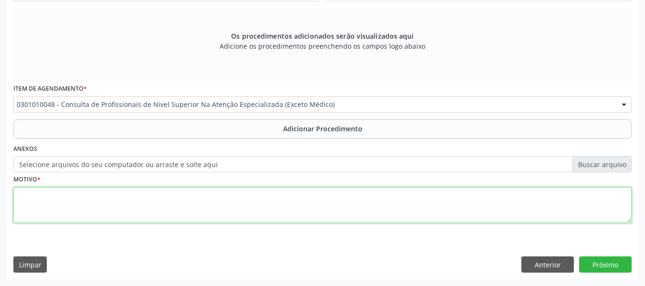
click at [43, 210] on textarea at bounding box center [322, 205] width 619 height 36
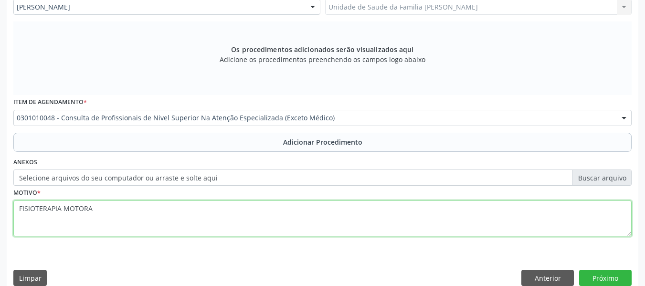
scroll to position [288, 0]
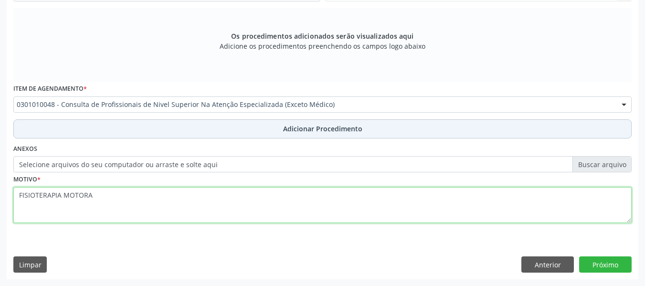
type textarea "FISIOTERAPIA MOTORA"
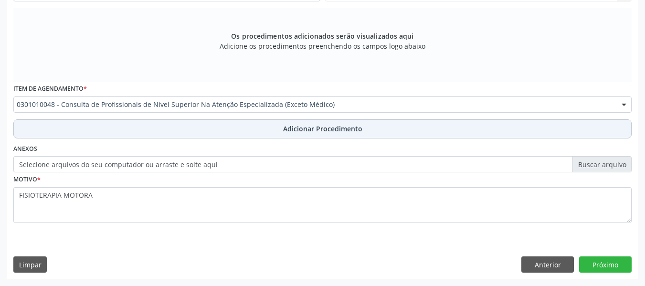
click at [315, 130] on span "Adicionar Procedimento" at bounding box center [322, 129] width 79 height 10
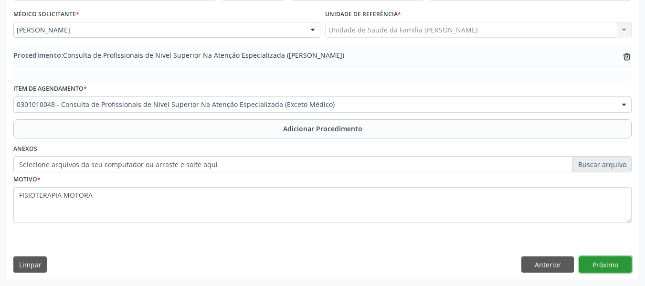
click at [618, 261] on button "Próximo" at bounding box center [606, 265] width 53 height 16
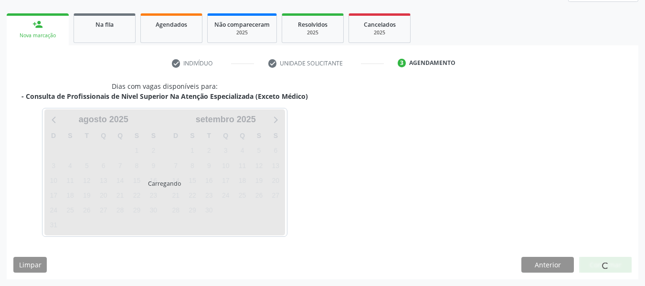
scroll to position [171, 0]
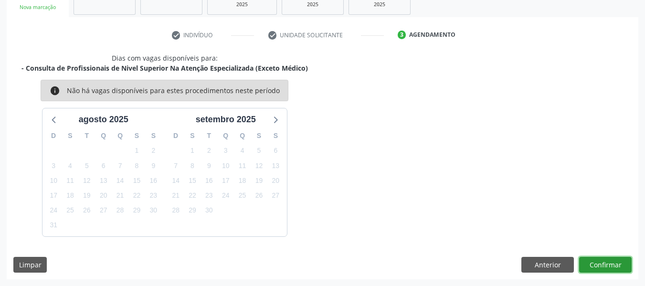
click at [618, 260] on button "Confirmar" at bounding box center [606, 265] width 53 height 16
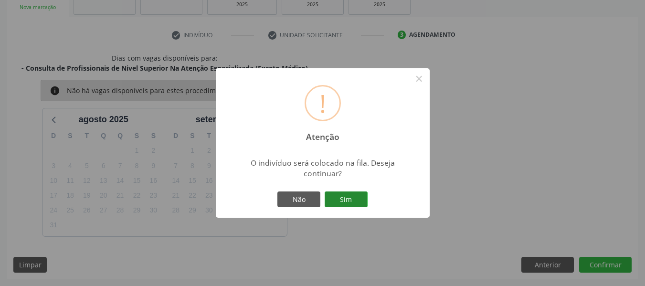
click at [350, 198] on button "Sim" at bounding box center [346, 200] width 43 height 16
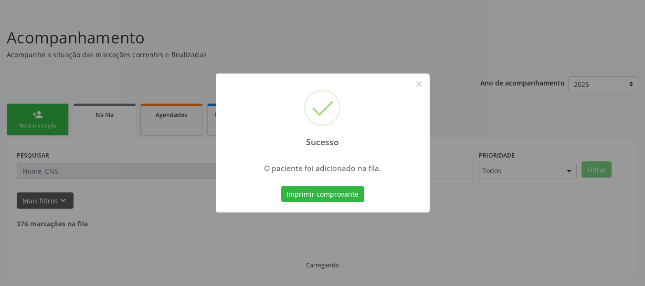
scroll to position [43, 0]
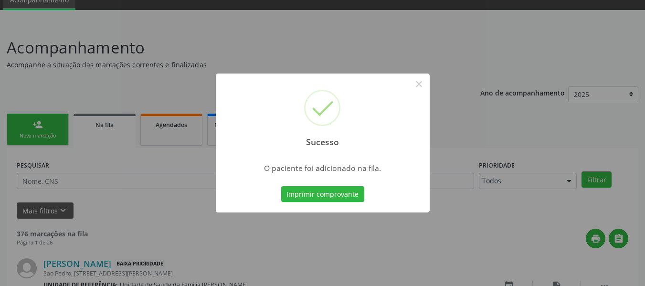
click at [31, 125] on div "Sucesso × O paciente foi adicionado na fila. Imprimir comprovante Cancel" at bounding box center [322, 143] width 645 height 286
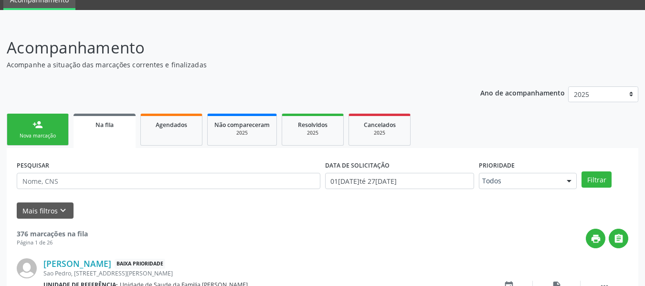
click at [31, 125] on link "person_add Nova marcação" at bounding box center [38, 130] width 62 height 32
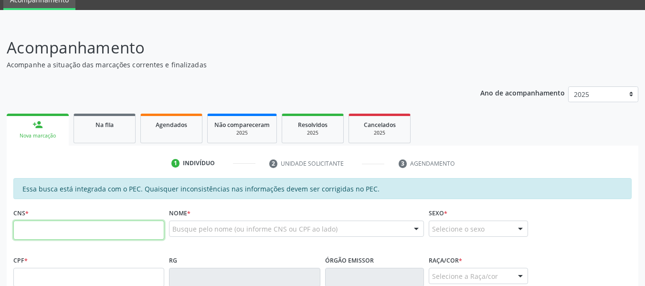
click at [47, 230] on input "text" at bounding box center [88, 230] width 151 height 19
type input "705 2084 5498 8479"
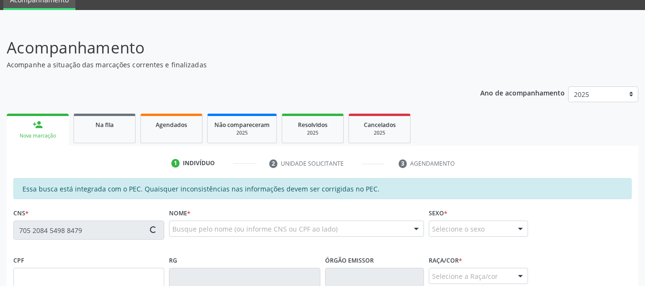
type input "014.110.994-78"
type input "04[DATE]"
type input "[PERSON_NAME]"
type input "[PHONE_NUMBER]"
type input "128"
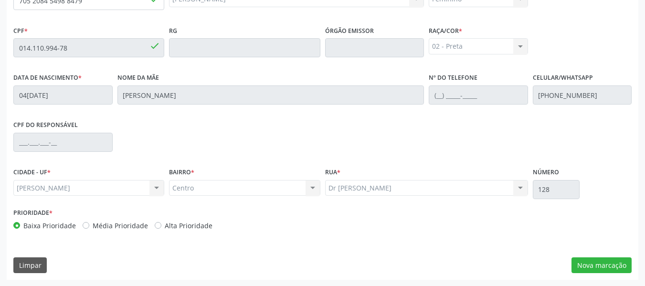
scroll to position [273, 0]
click at [591, 267] on button "Nova marcação" at bounding box center [602, 265] width 60 height 16
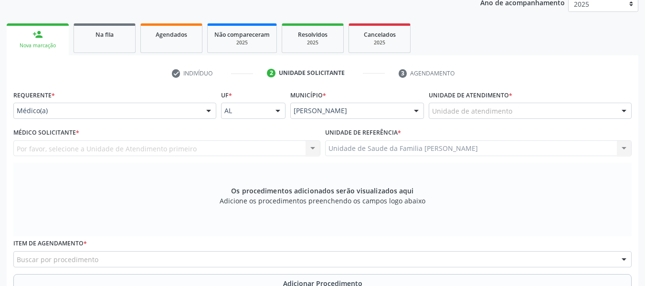
scroll to position [82, 0]
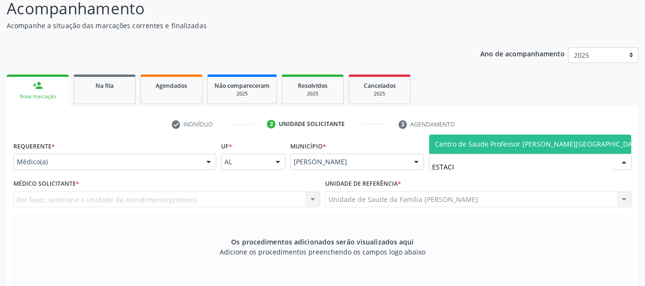
type input "ESTACIO"
click at [501, 141] on span "Centro de Saude Professor [PERSON_NAME][GEOGRAPHIC_DATA]" at bounding box center [539, 144] width 208 height 9
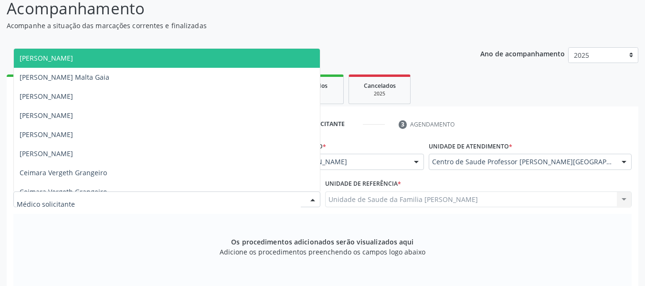
click at [315, 198] on div at bounding box center [313, 200] width 14 height 16
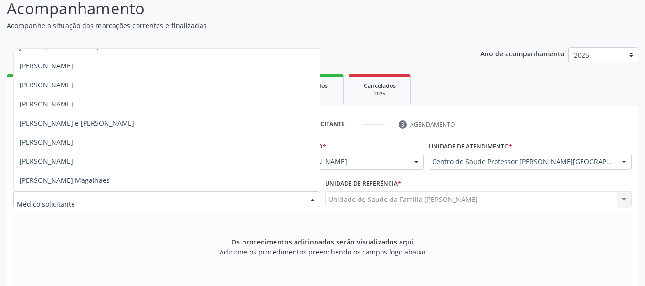
scroll to position [535, 0]
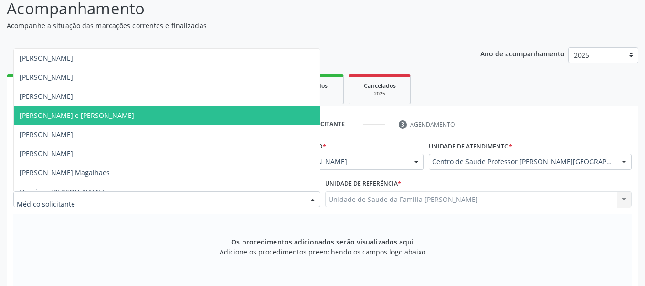
click at [143, 115] on span "[PERSON_NAME] e [PERSON_NAME]" at bounding box center [167, 115] width 306 height 19
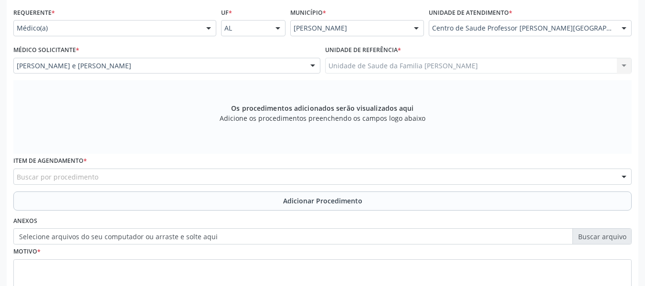
scroll to position [228, 0]
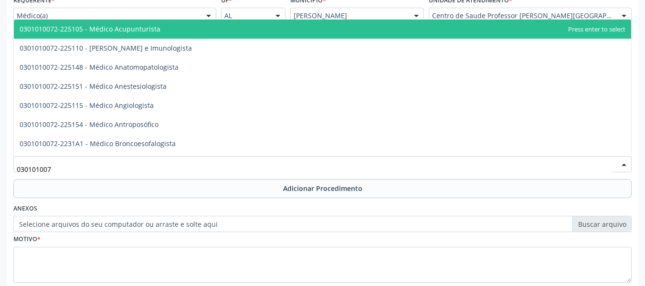
type input "0301010072"
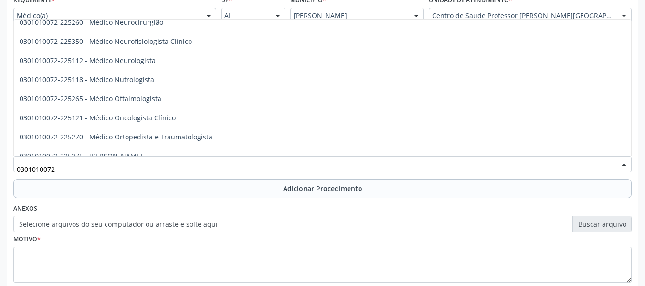
scroll to position [752, 0]
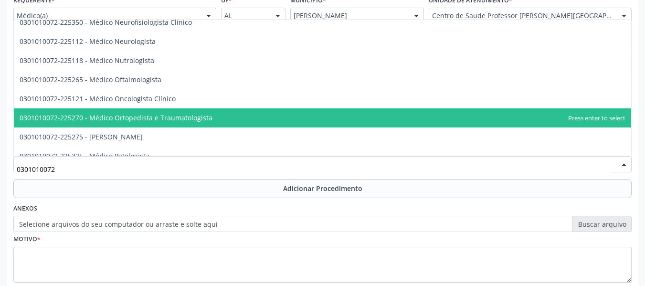
click at [206, 115] on span "0301010072-225270 - Médico Ortopedista e Traumatologista" at bounding box center [116, 117] width 193 height 9
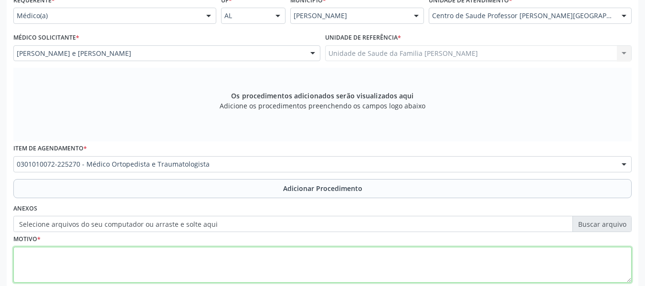
click at [66, 267] on textarea at bounding box center [322, 265] width 619 height 36
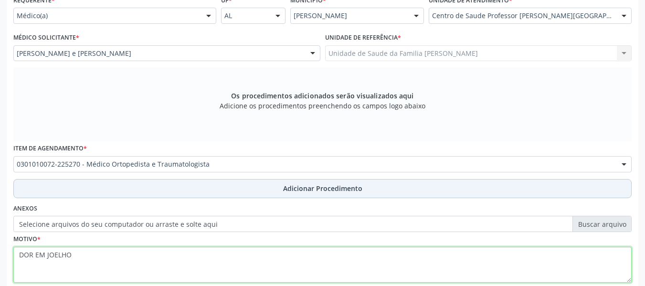
type textarea "DOR EM JOELHO"
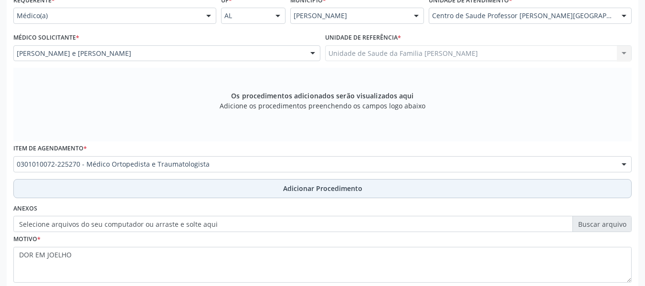
click at [323, 190] on span "Adicionar Procedimento" at bounding box center [322, 188] width 79 height 10
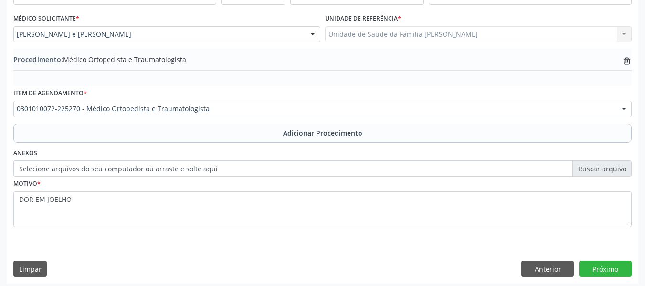
scroll to position [251, 0]
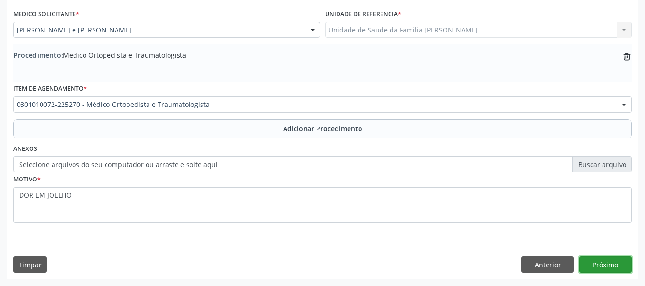
click at [601, 264] on button "Próximo" at bounding box center [606, 265] width 53 height 16
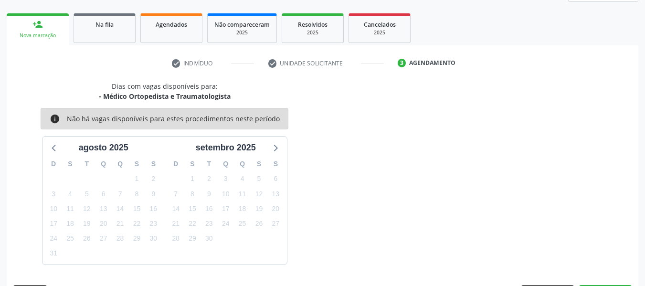
scroll to position [171, 0]
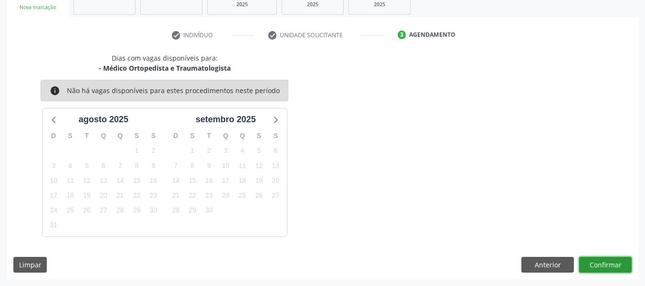
click at [601, 264] on button "Confirmar" at bounding box center [606, 265] width 53 height 16
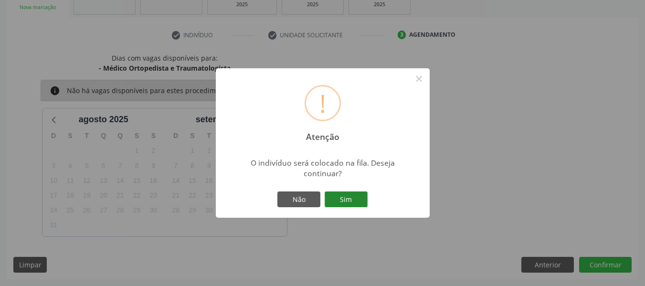
click at [349, 200] on button "Sim" at bounding box center [346, 200] width 43 height 16
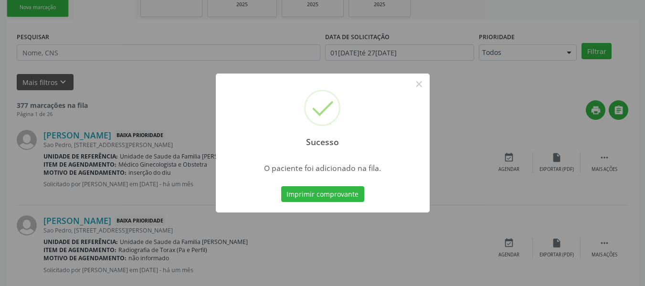
scroll to position [43, 0]
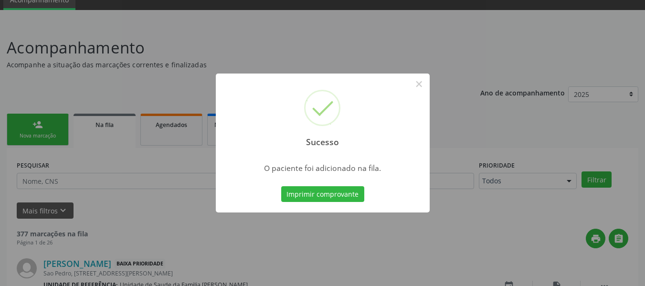
click at [49, 129] on div "Sucesso × O paciente foi adicionado na fila. Imprimir comprovante Cancel" at bounding box center [322, 143] width 645 height 286
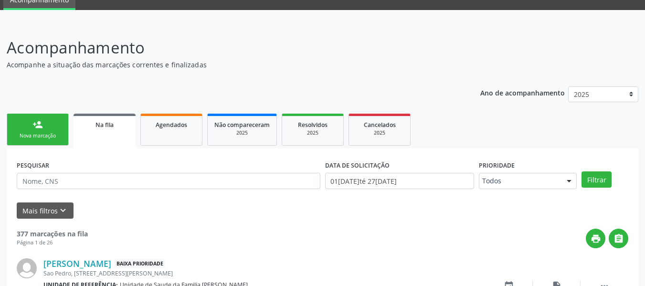
click at [49, 129] on link "person_add Nova marcação" at bounding box center [38, 130] width 62 height 32
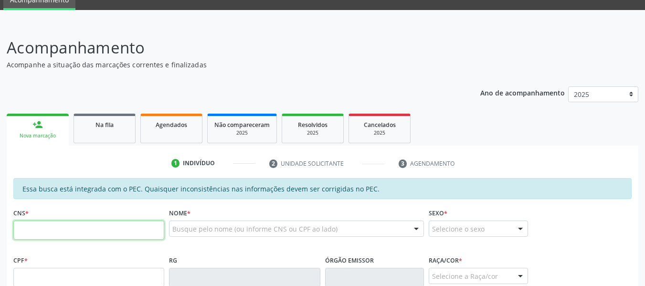
click at [48, 233] on input "text" at bounding box center [88, 230] width 151 height 19
type input "898 0048 6515 2913"
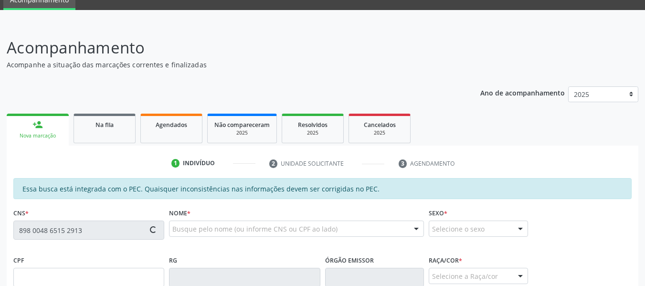
type input "077.613.194-05"
type input "1[DATE]"
type input "[PERSON_NAME] Franca"
type input "[PHONE_NUMBER]"
type input "47"
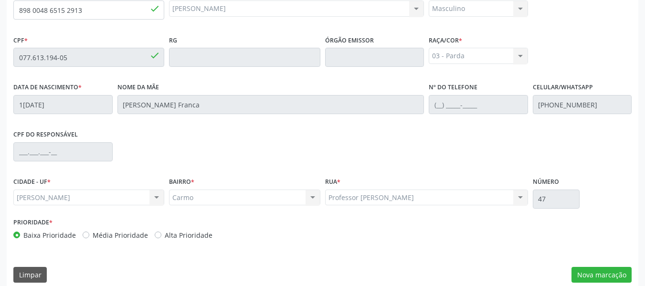
scroll to position [273, 0]
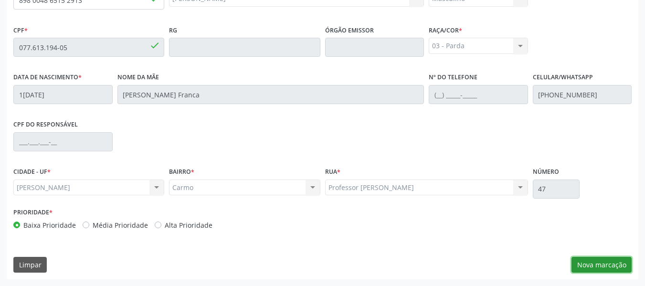
click at [602, 261] on button "Nova marcação" at bounding box center [602, 265] width 60 height 16
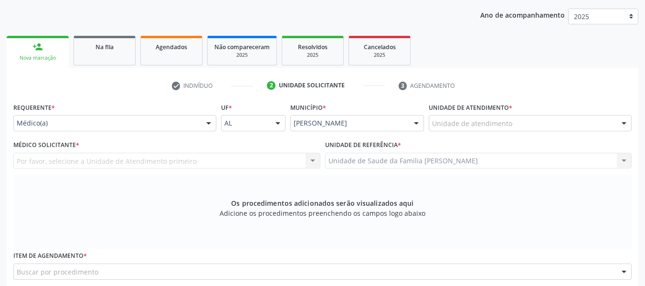
scroll to position [94, 0]
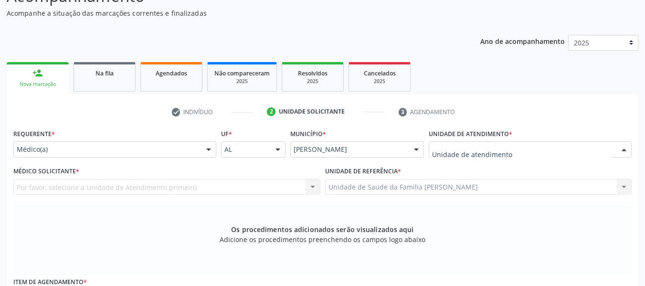
click at [625, 150] on div at bounding box center [624, 150] width 14 height 16
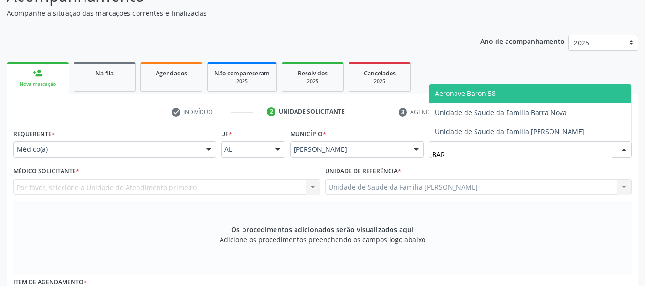
type input "BARR"
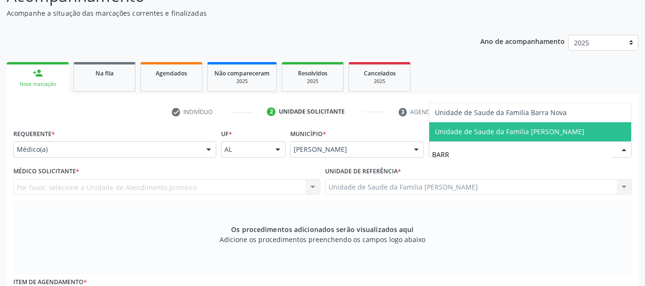
click at [568, 133] on span "Unidade de Saude da Familia [PERSON_NAME]" at bounding box center [510, 131] width 150 height 9
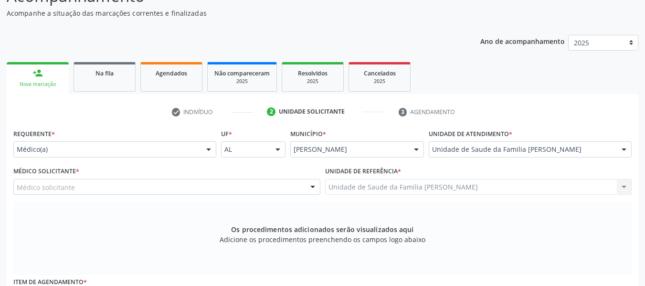
click at [315, 185] on div at bounding box center [313, 188] width 14 height 16
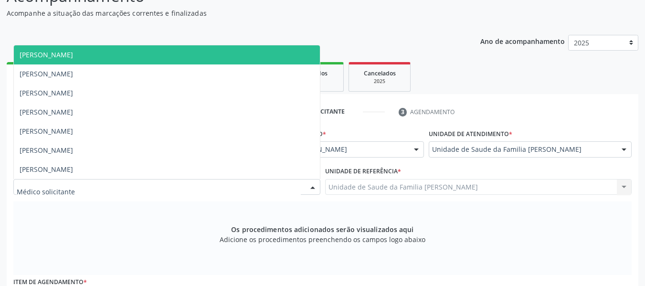
click at [73, 54] on span "[PERSON_NAME]" at bounding box center [47, 54] width 54 height 9
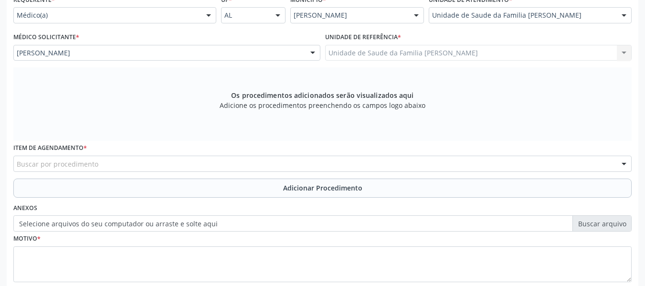
scroll to position [288, 0]
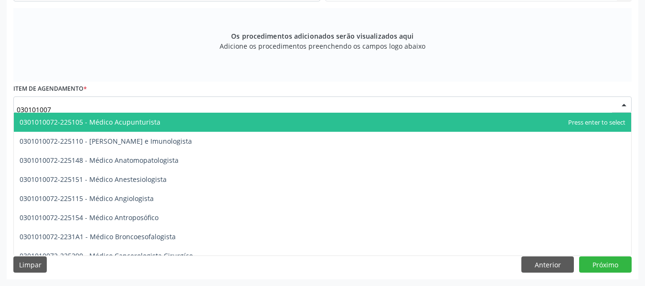
type input "0301010072"
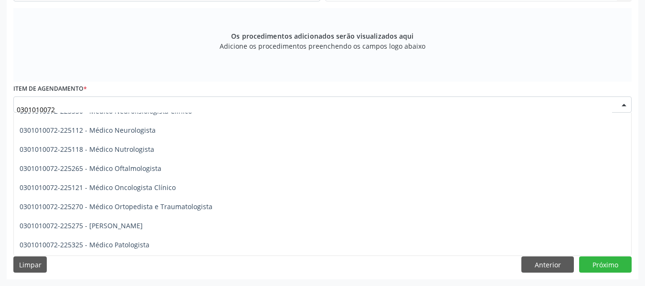
scroll to position [764, 0]
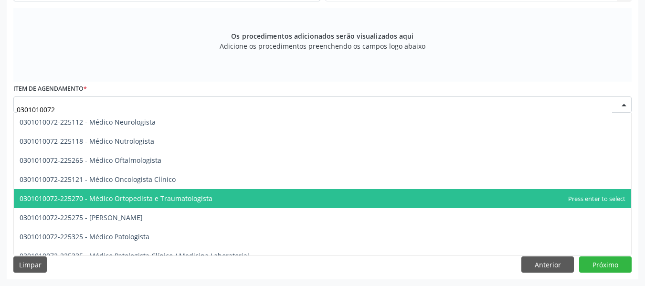
click at [192, 201] on span "0301010072-225270 - Médico Ortopedista e Traumatologista" at bounding box center [116, 198] width 193 height 9
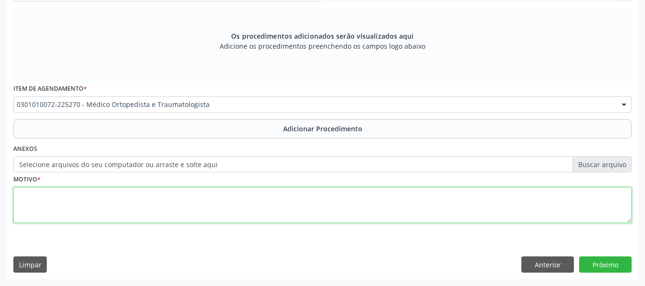
click at [91, 208] on textarea at bounding box center [322, 205] width 619 height 36
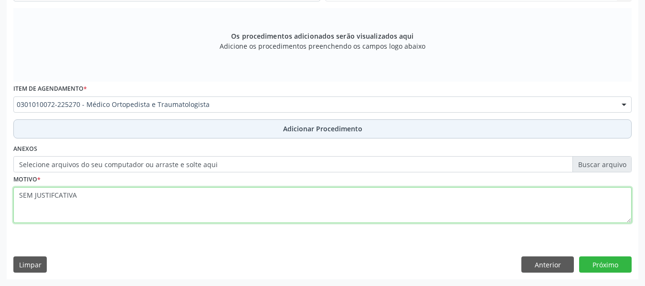
type textarea "SEM JUSTIFCATIVA"
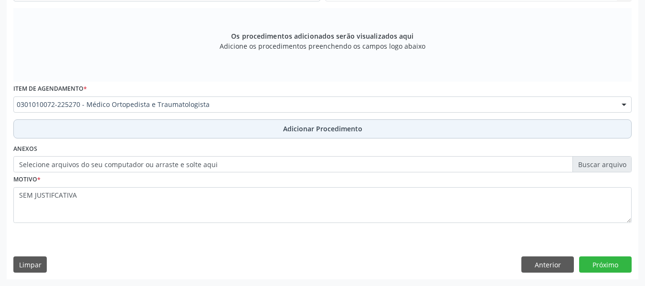
click at [309, 129] on span "Adicionar Procedimento" at bounding box center [322, 129] width 79 height 10
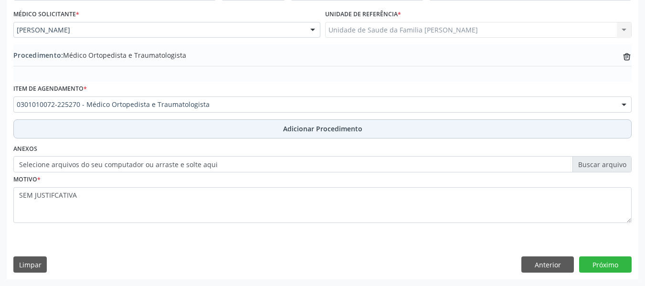
scroll to position [251, 0]
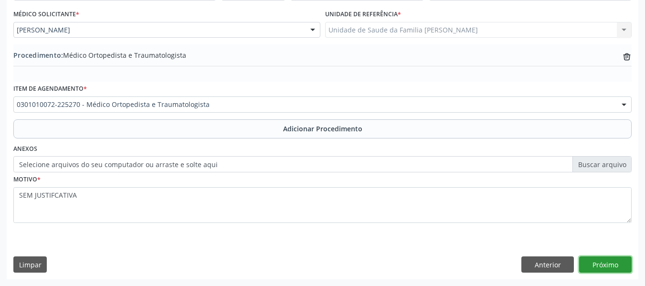
click at [607, 265] on button "Próximo" at bounding box center [606, 265] width 53 height 16
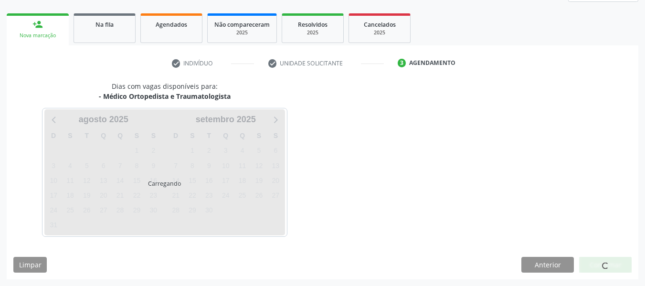
scroll to position [171, 0]
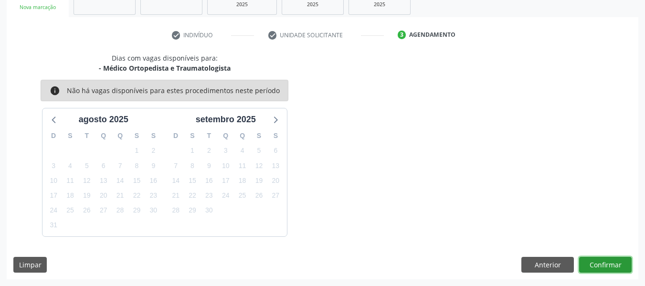
click at [607, 265] on button "Confirmar" at bounding box center [606, 265] width 53 height 16
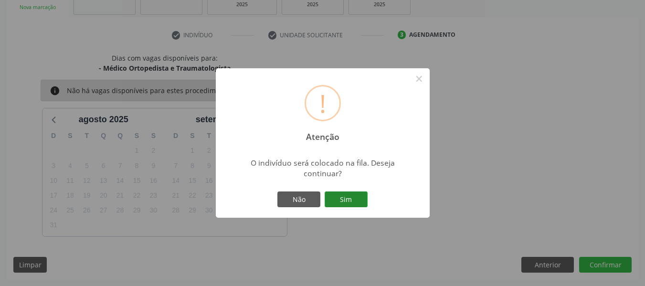
click at [351, 198] on button "Sim" at bounding box center [346, 200] width 43 height 16
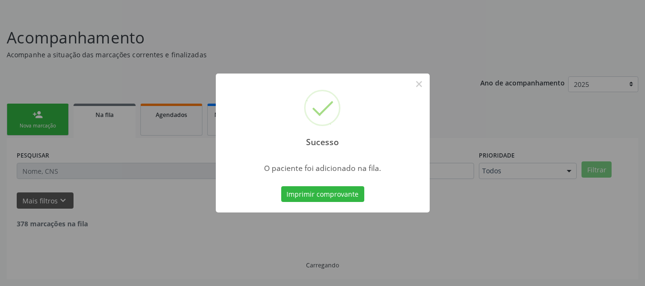
scroll to position [43, 0]
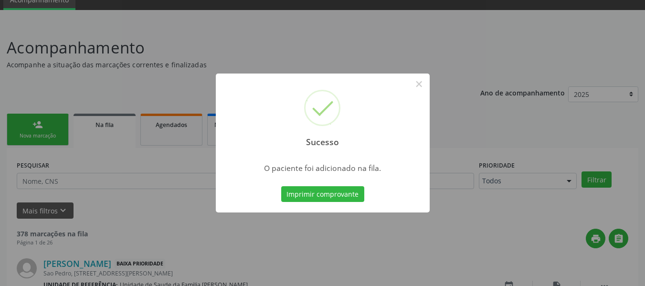
click at [351, 198] on button "Imprimir comprovante" at bounding box center [322, 194] width 83 height 16
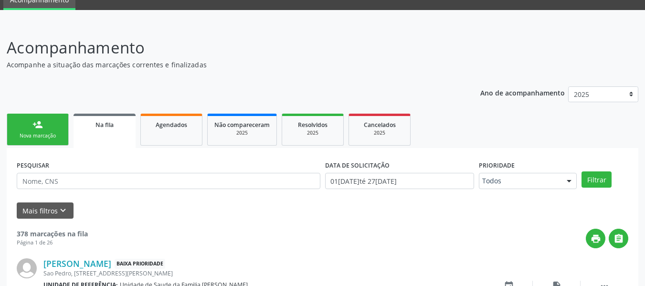
click at [33, 126] on div "person_add" at bounding box center [37, 124] width 11 height 11
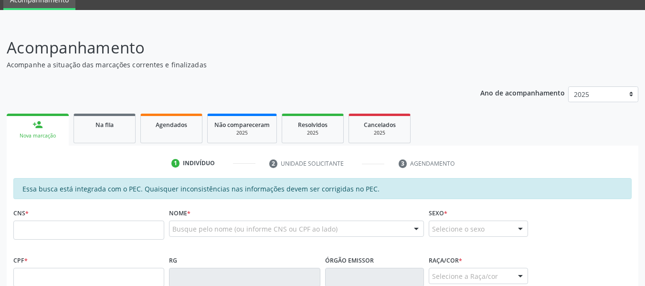
click at [32, 239] on input "text" at bounding box center [88, 230] width 151 height 19
click at [32, 234] on input "text" at bounding box center [88, 230] width 151 height 19
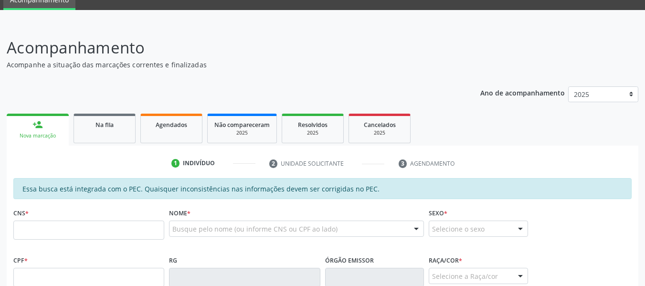
click at [49, 225] on input "text" at bounding box center [88, 230] width 151 height 19
click at [29, 221] on input "text" at bounding box center [88, 230] width 151 height 19
click at [38, 221] on input "text" at bounding box center [88, 230] width 151 height 19
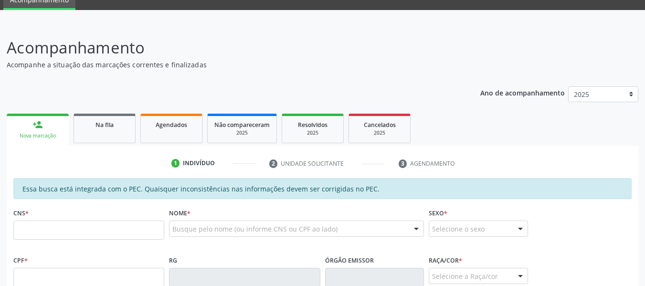
click at [25, 221] on input "text" at bounding box center [88, 230] width 151 height 19
